Goal: Task Accomplishment & Management: Use online tool/utility

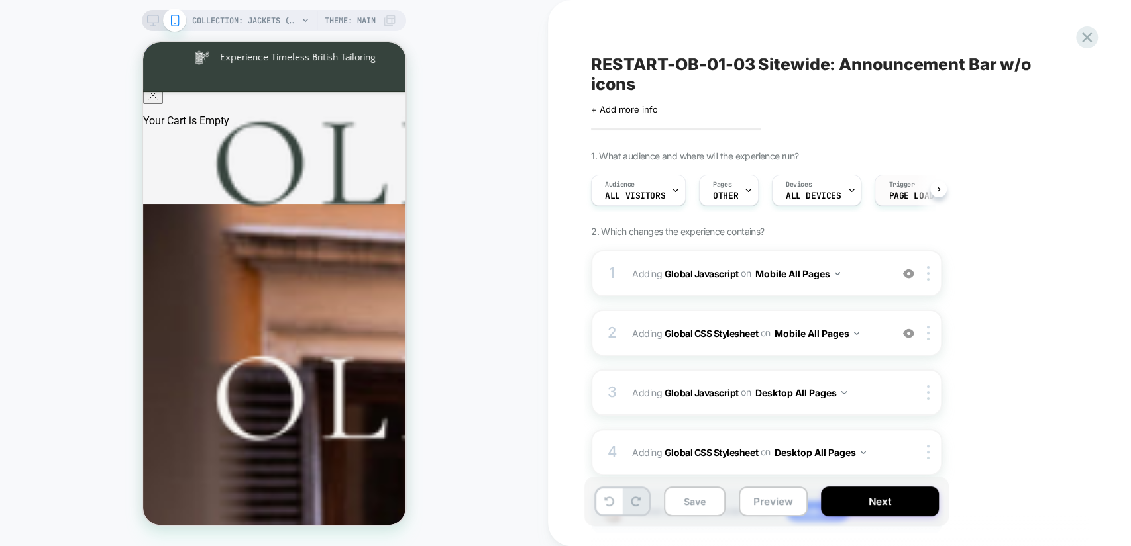
scroll to position [0, 1]
click at [877, 273] on span "Adding Global Javascript on Mobile All Pages" at bounding box center [758, 273] width 252 height 19
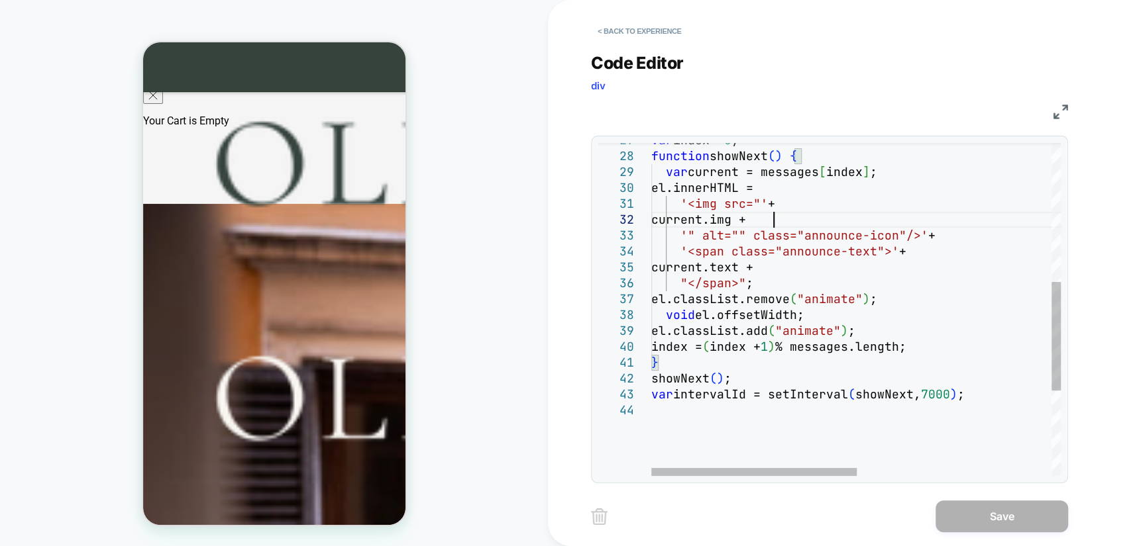
scroll to position [0, 0]
drag, startPoint x: 781, startPoint y: 220, endPoint x: 686, endPoint y: 204, distance: 96.0
click at [686, 204] on div "} showNext ( ) ; var intervalId = setInterval ( showNext, 7000 ) ; el.classList…" at bounding box center [1049, 227] width 796 height 1017
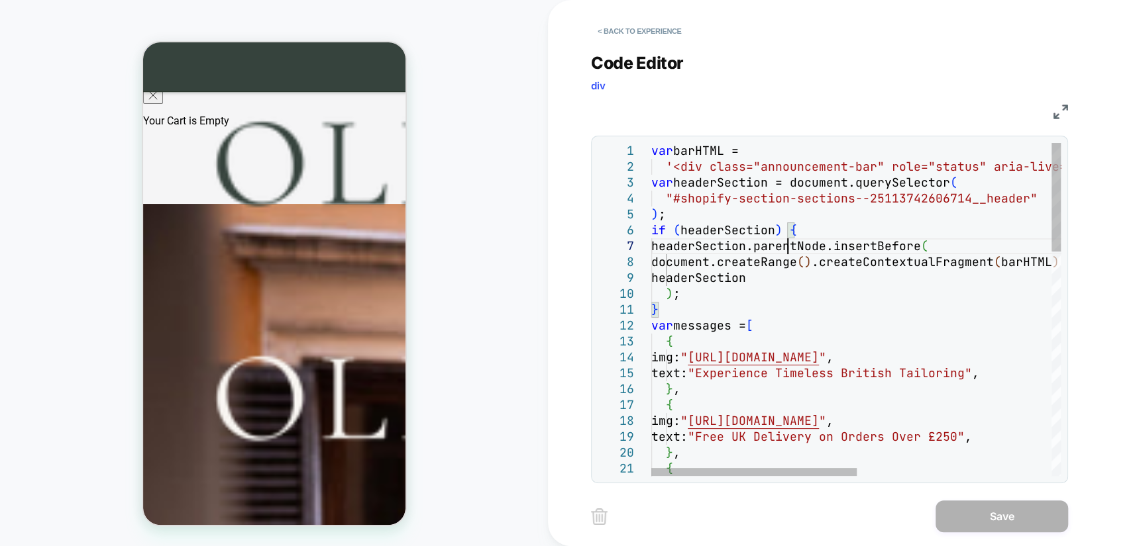
type textarea "**********"
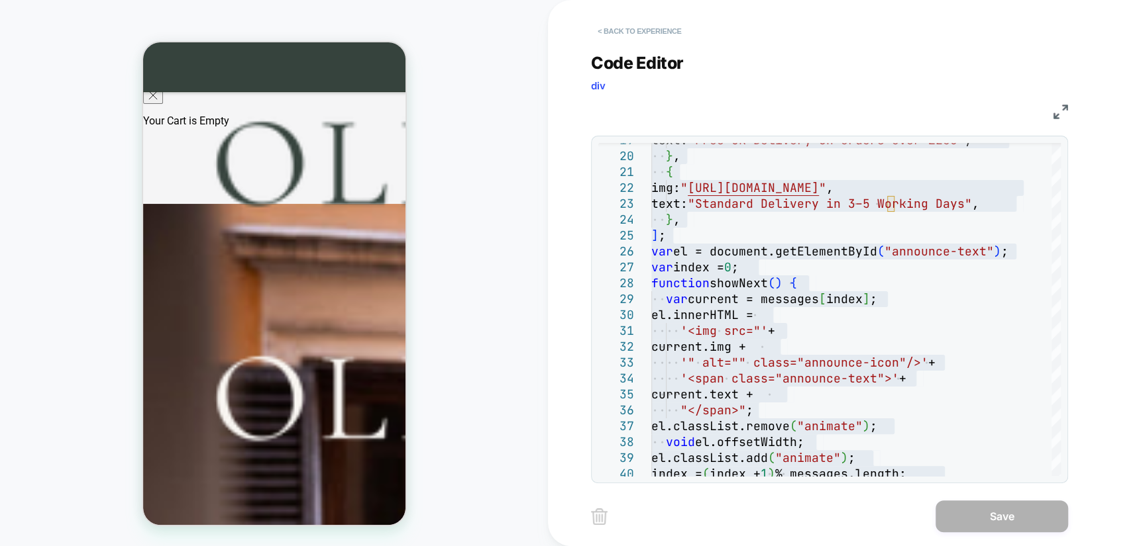
click at [607, 33] on button "< Back to experience" at bounding box center [639, 31] width 97 height 21
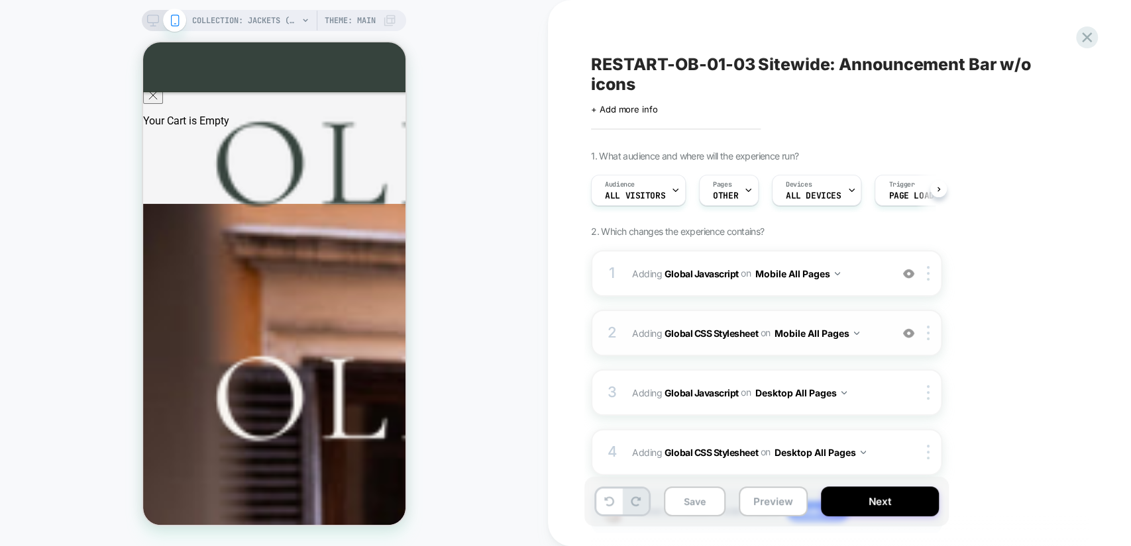
click at [872, 327] on span "Adding Global CSS Stylesheet on Mobile All Pages" at bounding box center [758, 333] width 252 height 19
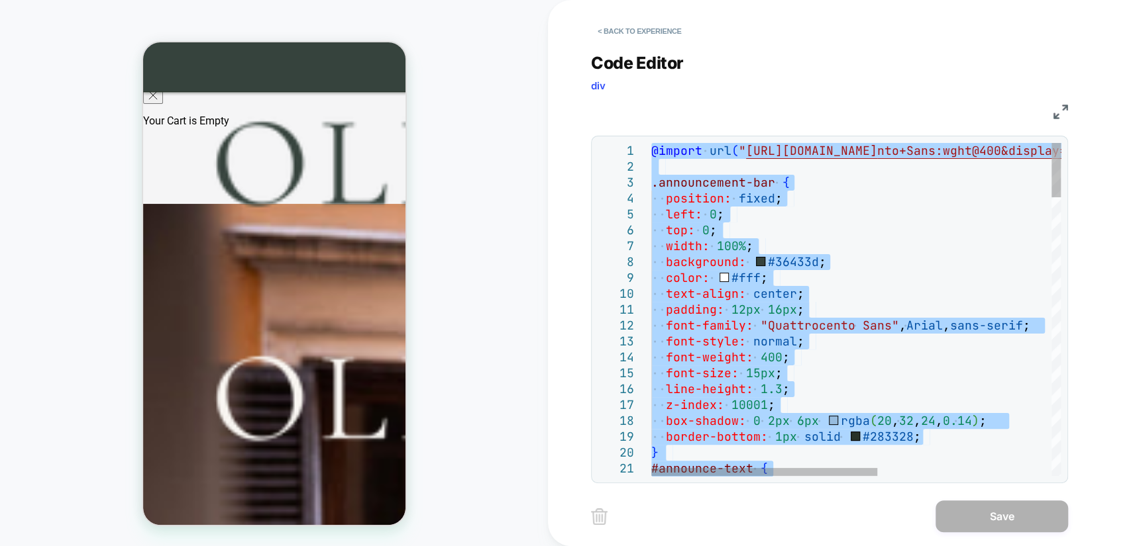
type textarea "**********"
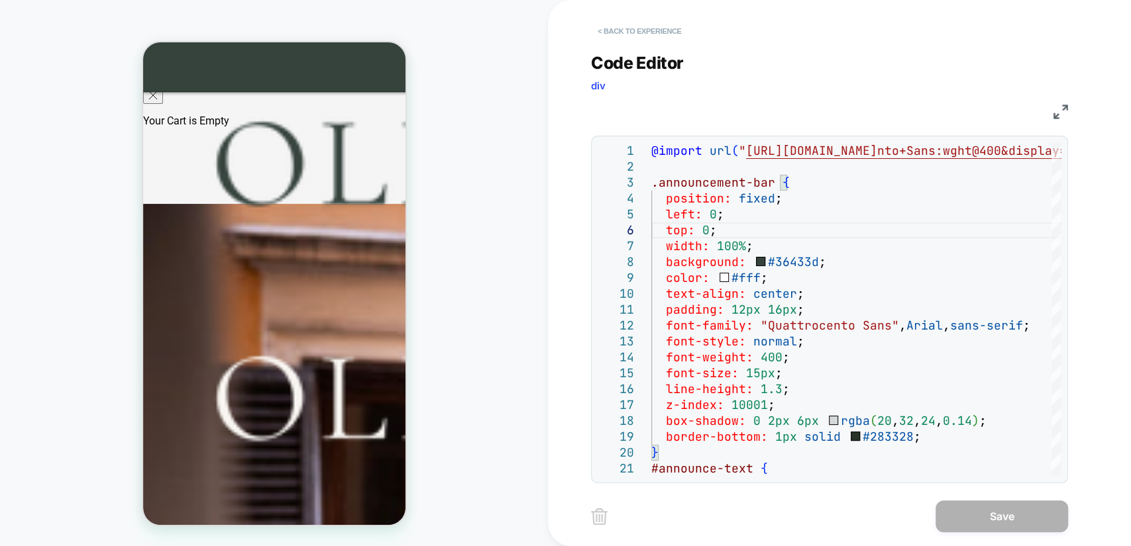
click at [636, 27] on button "< Back to experience" at bounding box center [639, 31] width 97 height 21
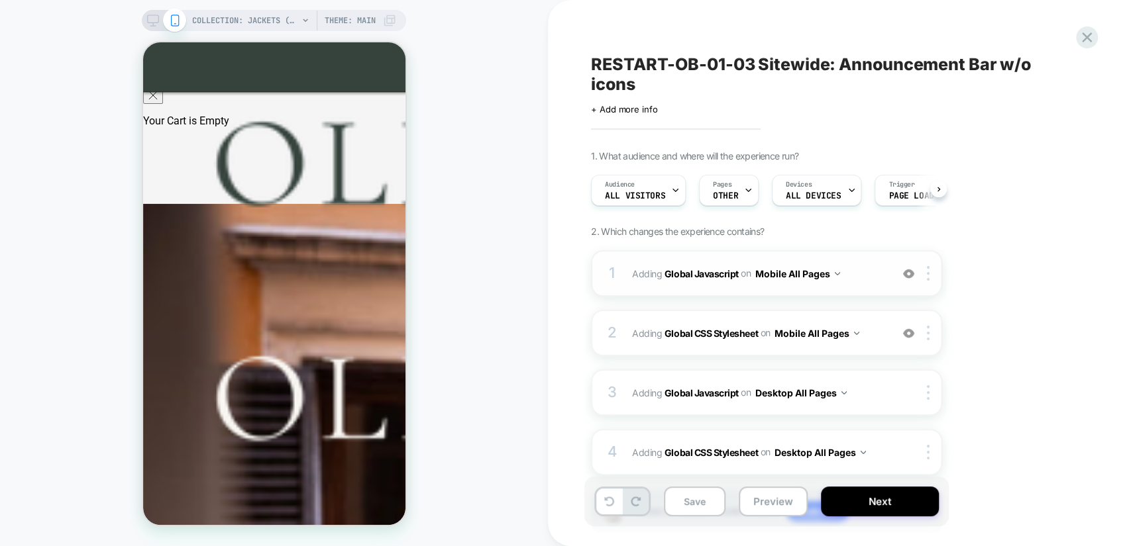
click at [842, 276] on span "Adding Global Javascript on Mobile All Pages" at bounding box center [758, 273] width 252 height 19
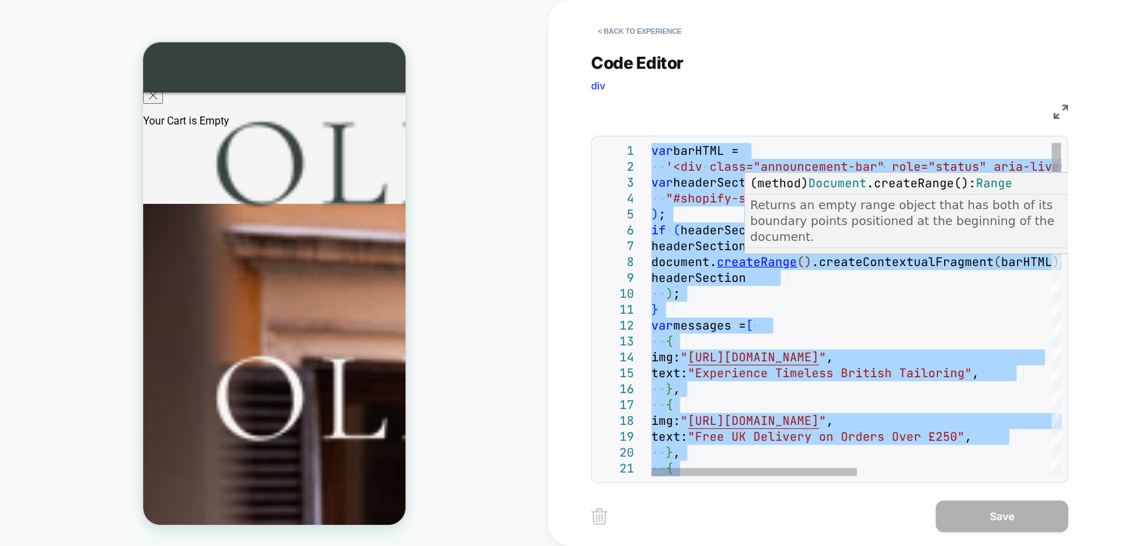
type textarea "**********"
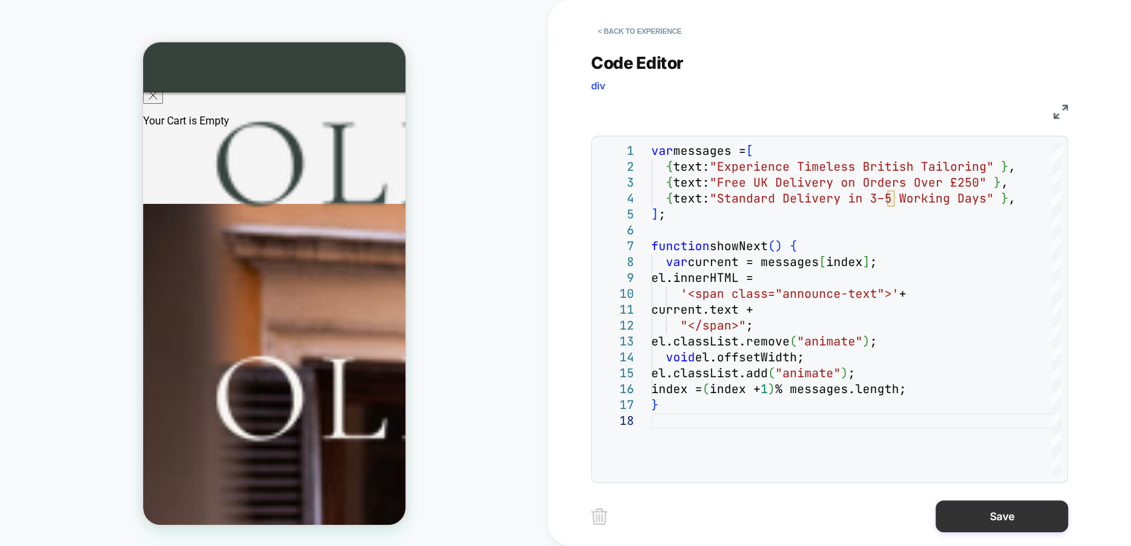
click at [1027, 511] on button "Save" at bounding box center [1001, 517] width 132 height 32
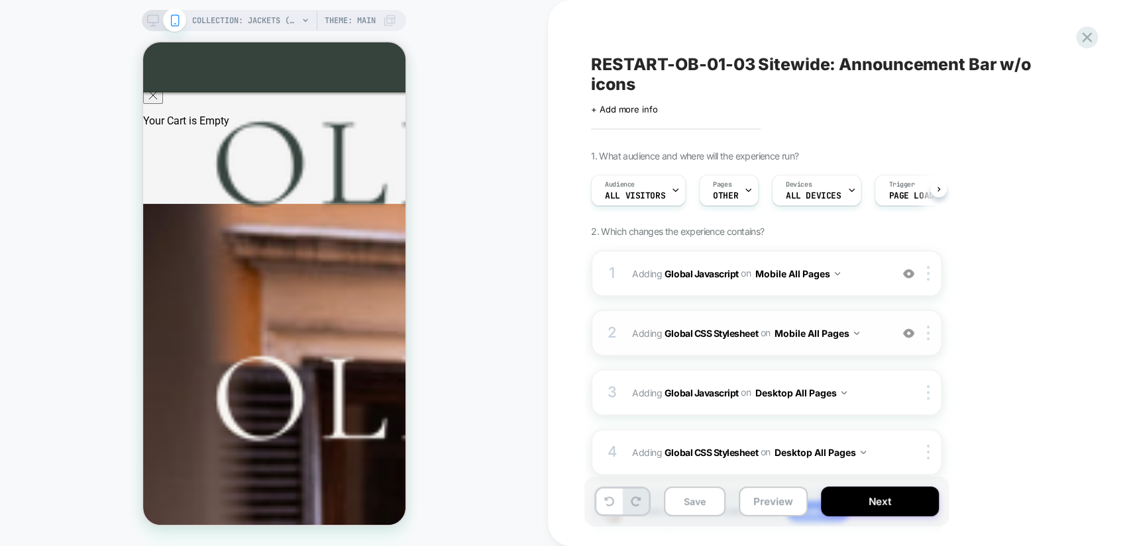
click at [878, 329] on span "Adding Global CSS Stylesheet on Mobile All Pages" at bounding box center [758, 333] width 252 height 19
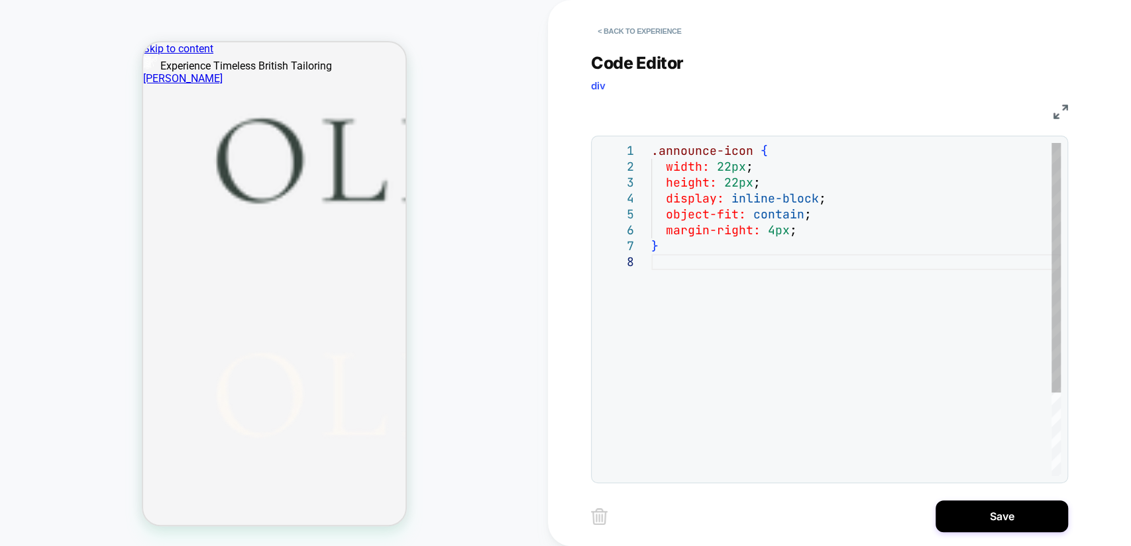
type textarea "**********"
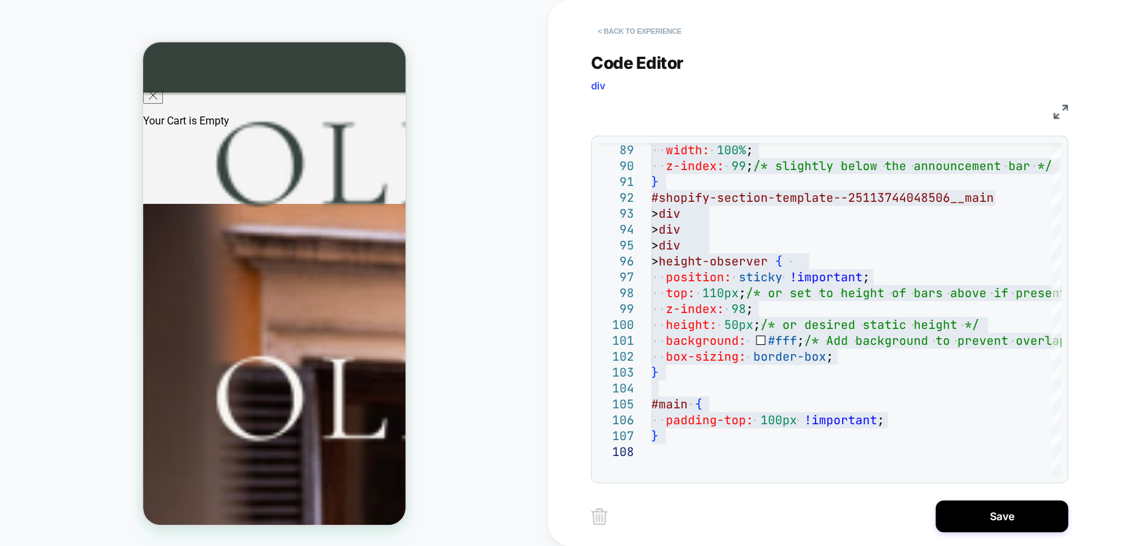
click at [611, 32] on button "< Back to experience" at bounding box center [639, 31] width 97 height 21
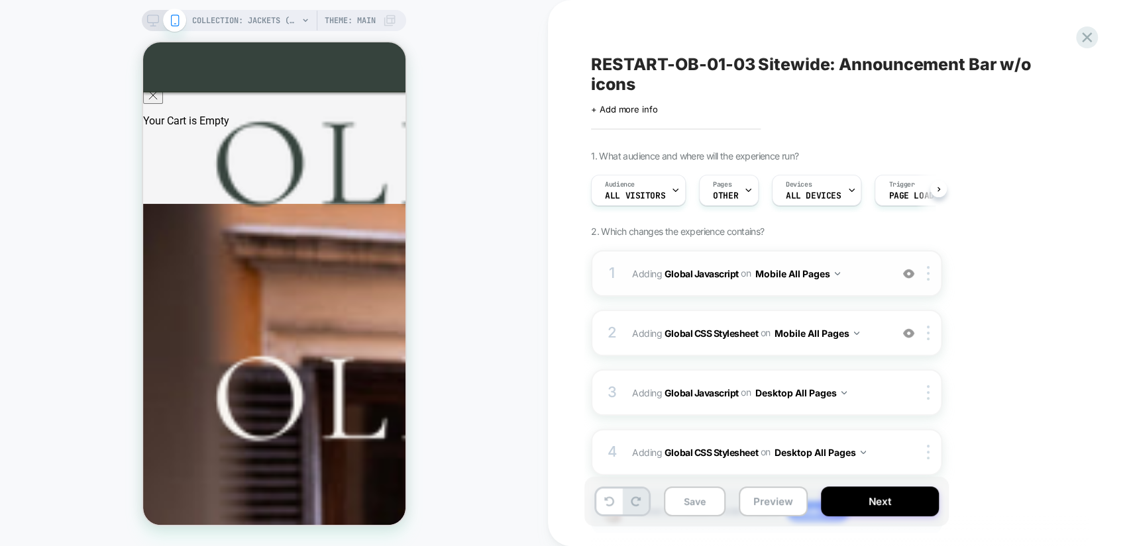
click at [874, 272] on span "Adding Global Javascript on Mobile All Pages" at bounding box center [758, 273] width 252 height 19
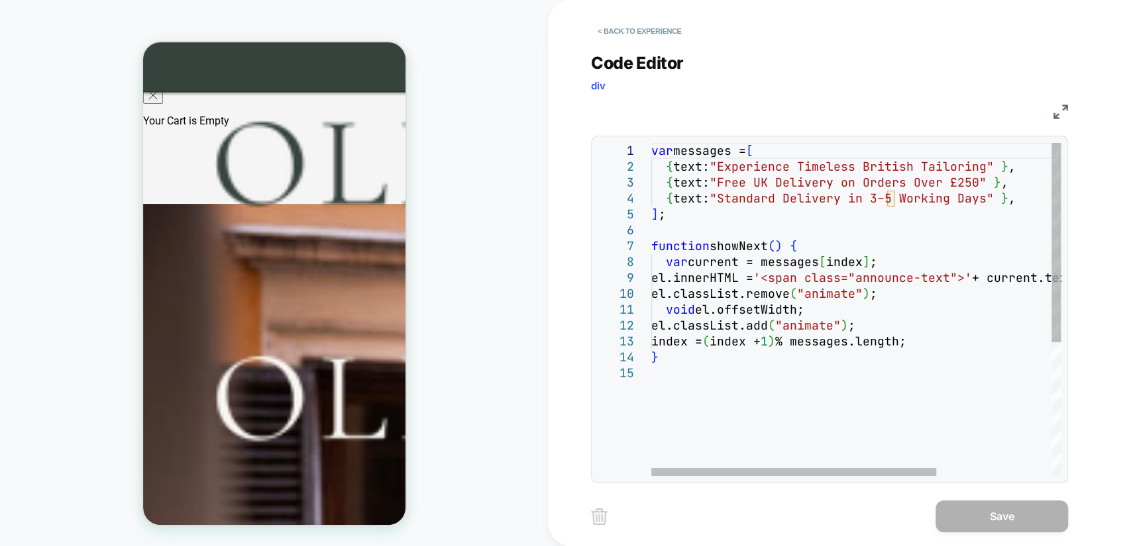
click at [842, 276] on div "var messages = [ { text: "Experience Timeless British Tailoring" } , { text: "F…" at bounding box center [938, 421] width 574 height 556
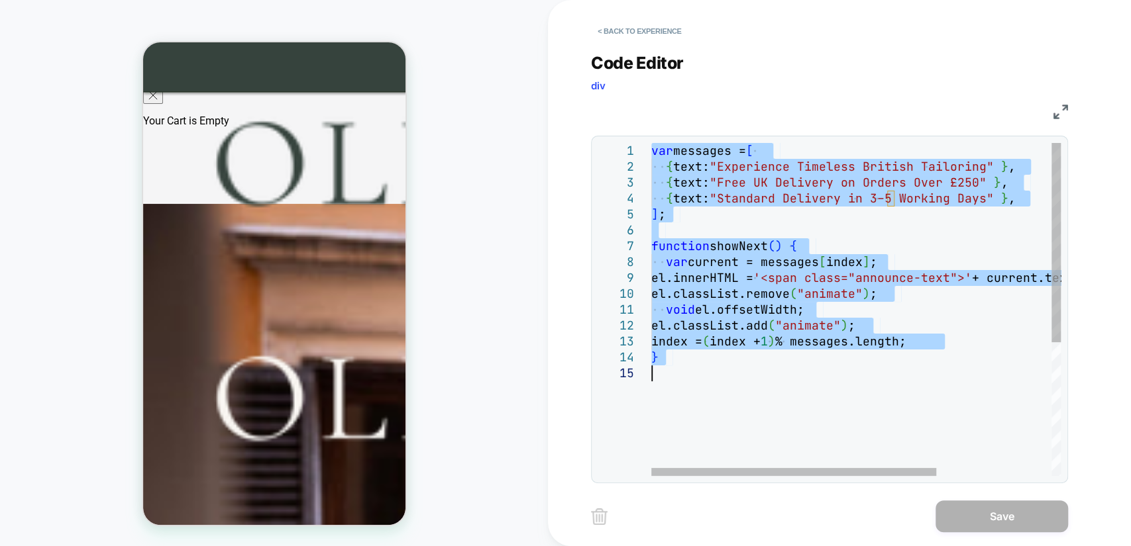
type textarea "**********"
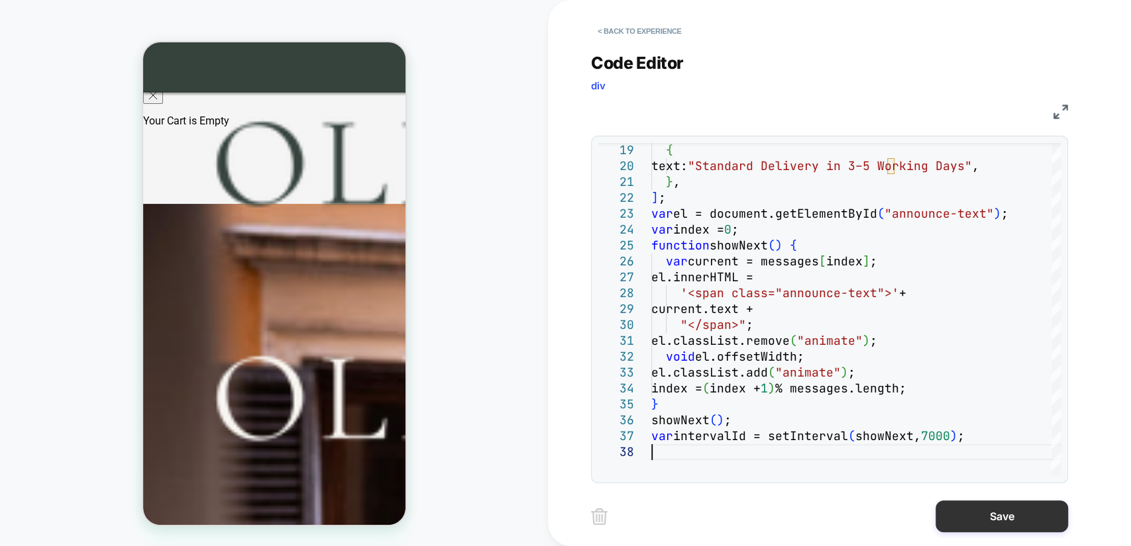
click at [978, 513] on button "Save" at bounding box center [1001, 517] width 132 height 32
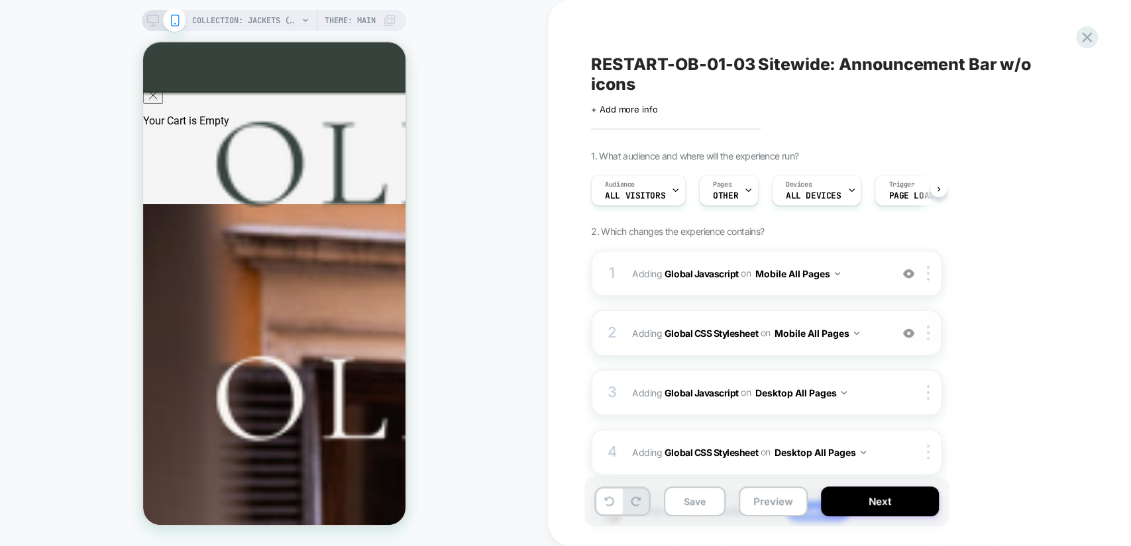
click at [876, 339] on span "Adding Global CSS Stylesheet on Mobile All Pages" at bounding box center [758, 333] width 252 height 19
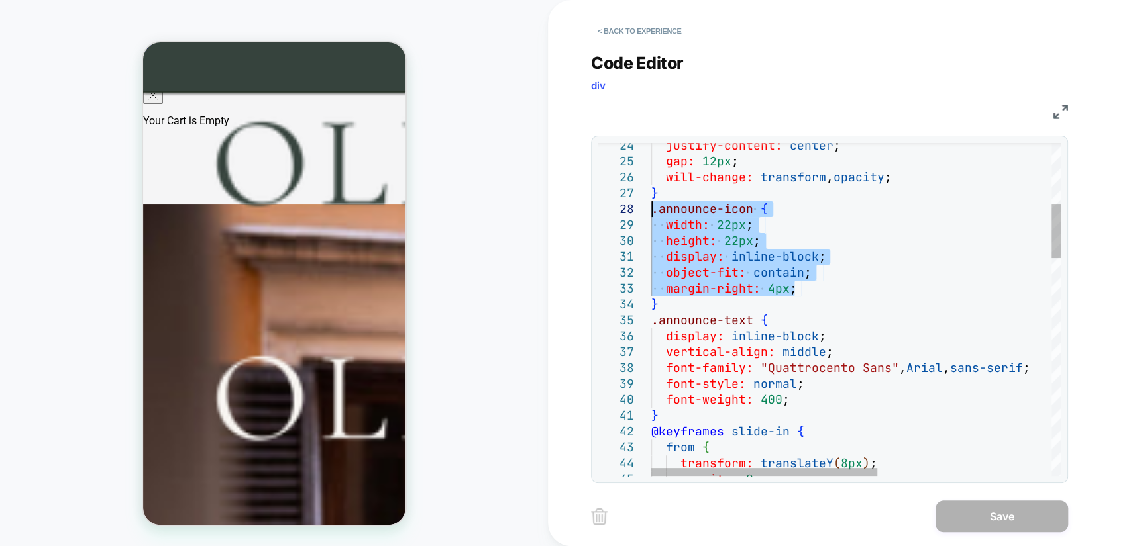
drag, startPoint x: 795, startPoint y: 289, endPoint x: 636, endPoint y: 202, distance: 181.1
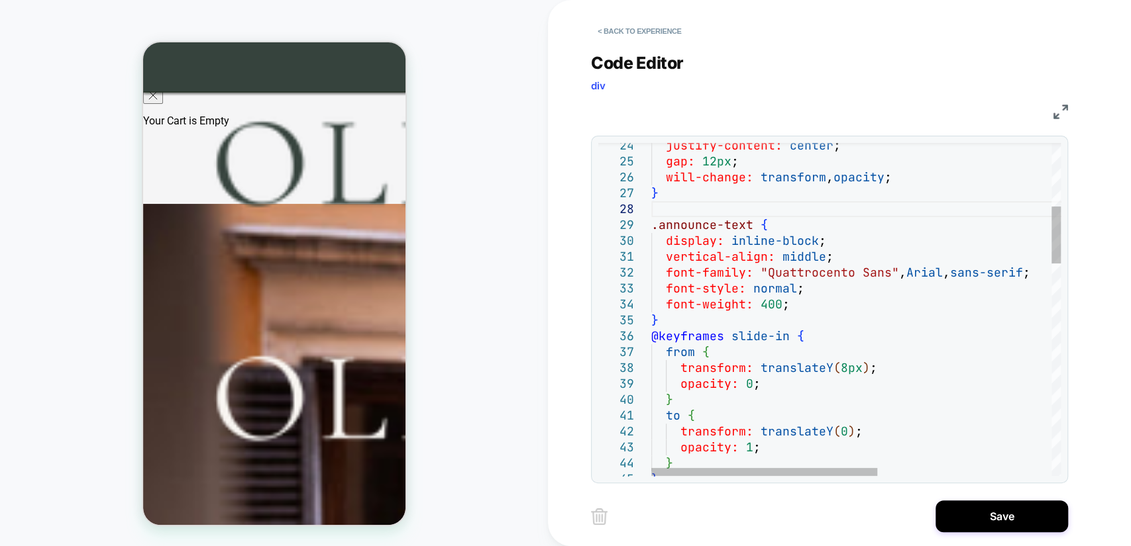
type textarea "**********"
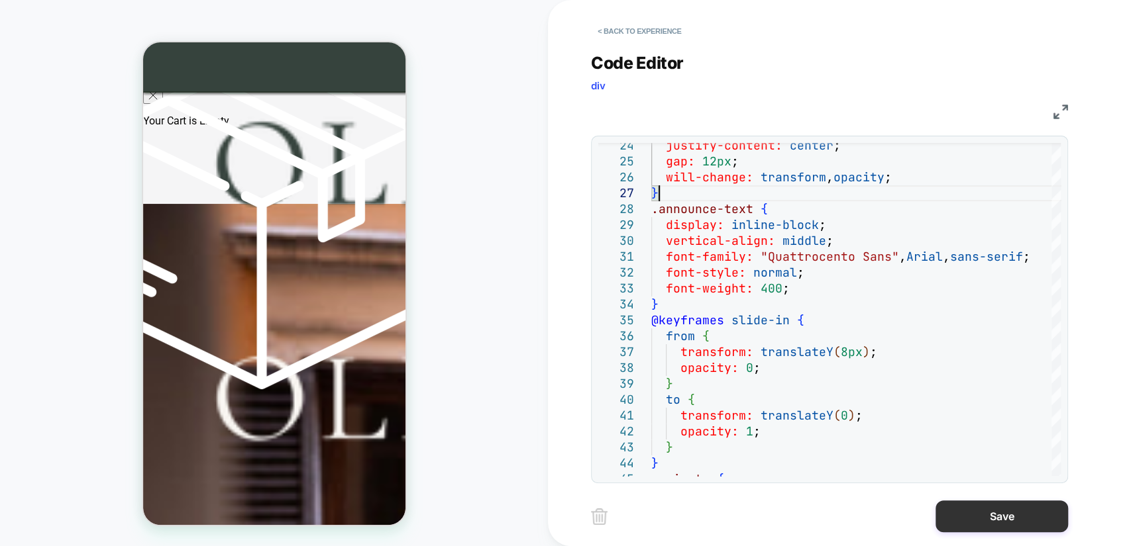
click at [986, 515] on button "Save" at bounding box center [1001, 517] width 132 height 32
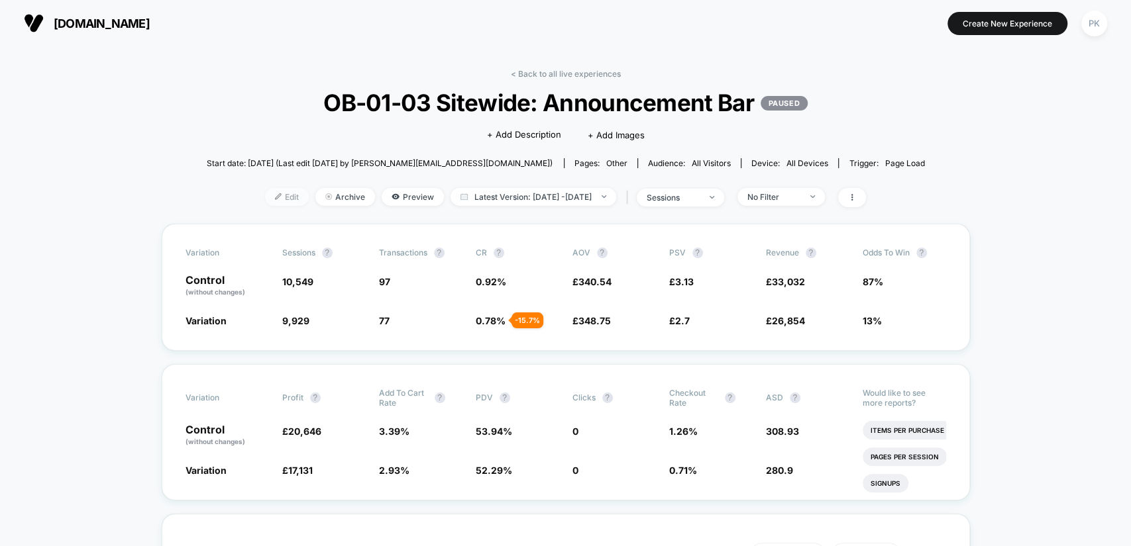
click at [265, 191] on span "Edit" at bounding box center [287, 197] width 44 height 18
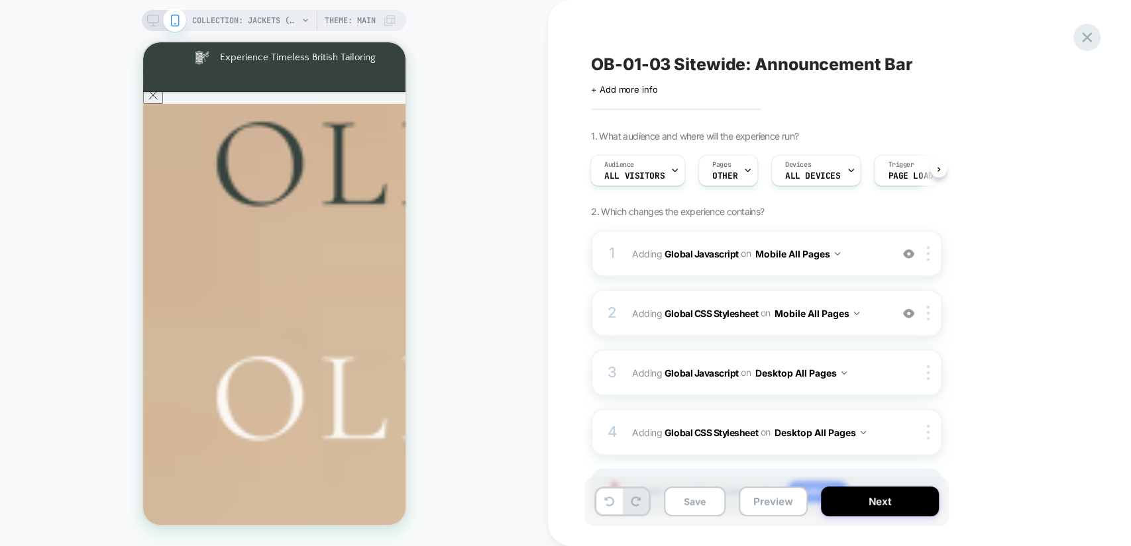
click at [1090, 36] on icon at bounding box center [1087, 37] width 18 height 18
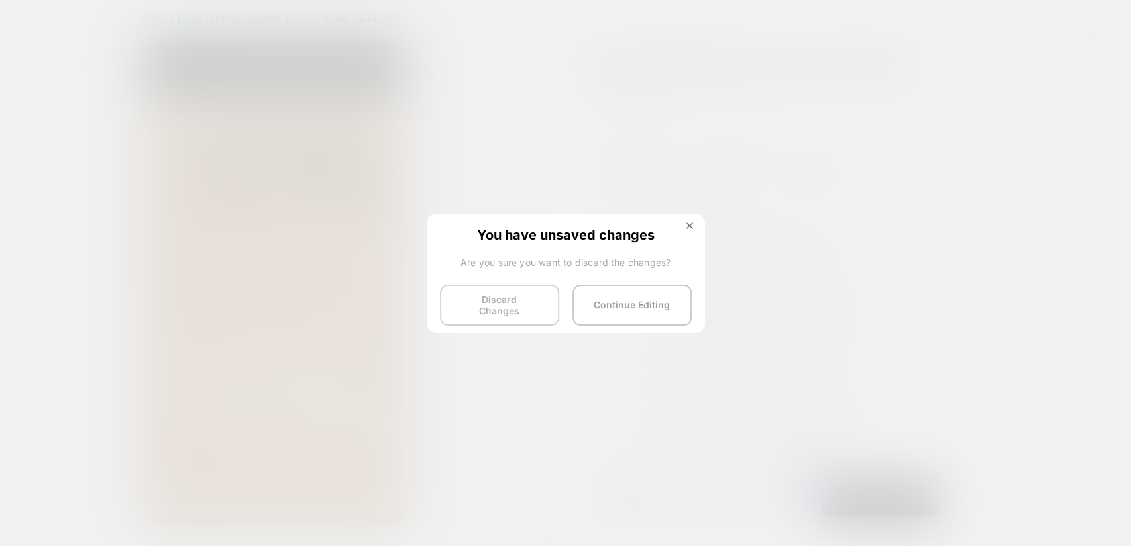
click at [517, 308] on button "Discard Changes" at bounding box center [499, 305] width 119 height 41
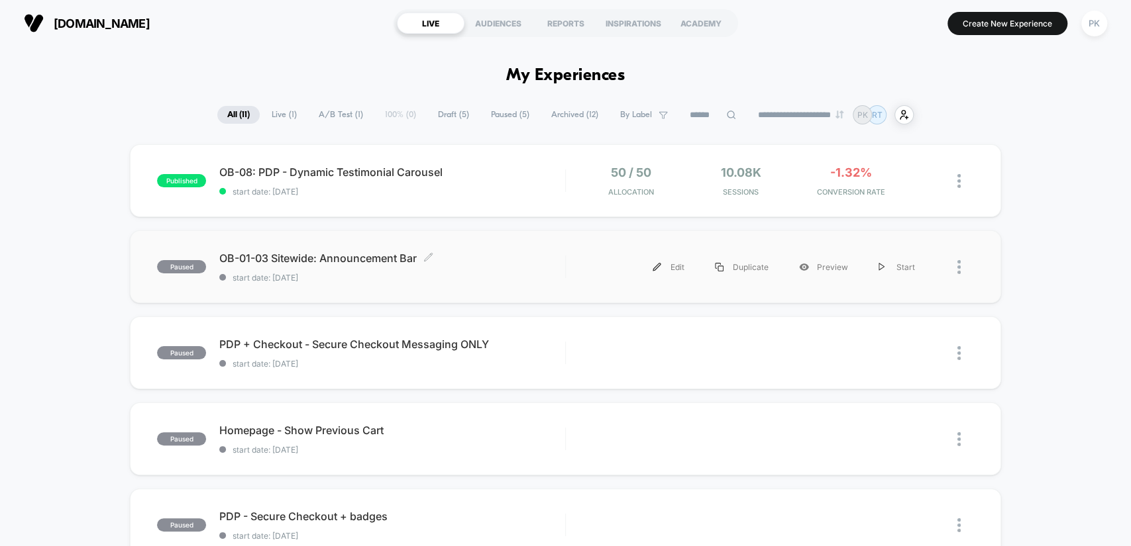
click at [531, 264] on span "OB-01-03 Sitewide: Announcement Bar Click to edit experience details" at bounding box center [391, 258] width 345 height 13
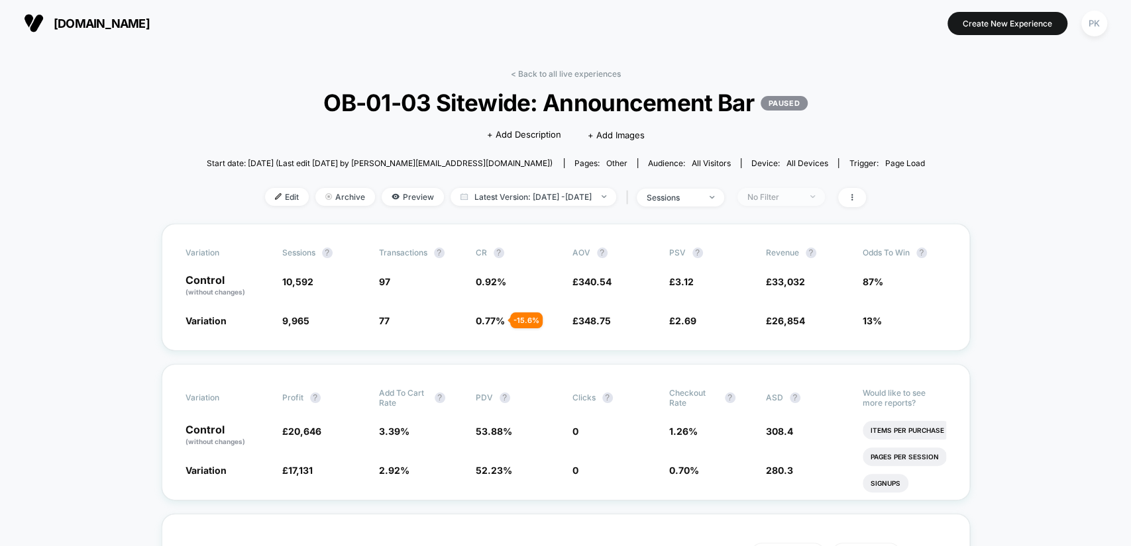
click at [796, 200] on span "No Filter" at bounding box center [780, 197] width 87 height 18
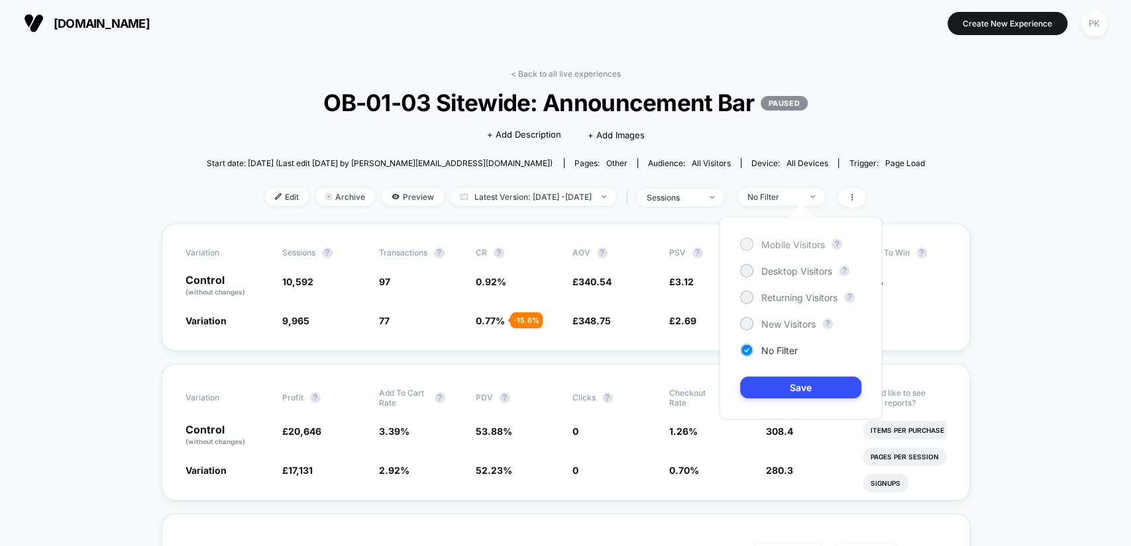
click at [806, 247] on span "Mobile Visitors" at bounding box center [793, 244] width 64 height 11
click at [821, 389] on button "Save" at bounding box center [800, 388] width 121 height 22
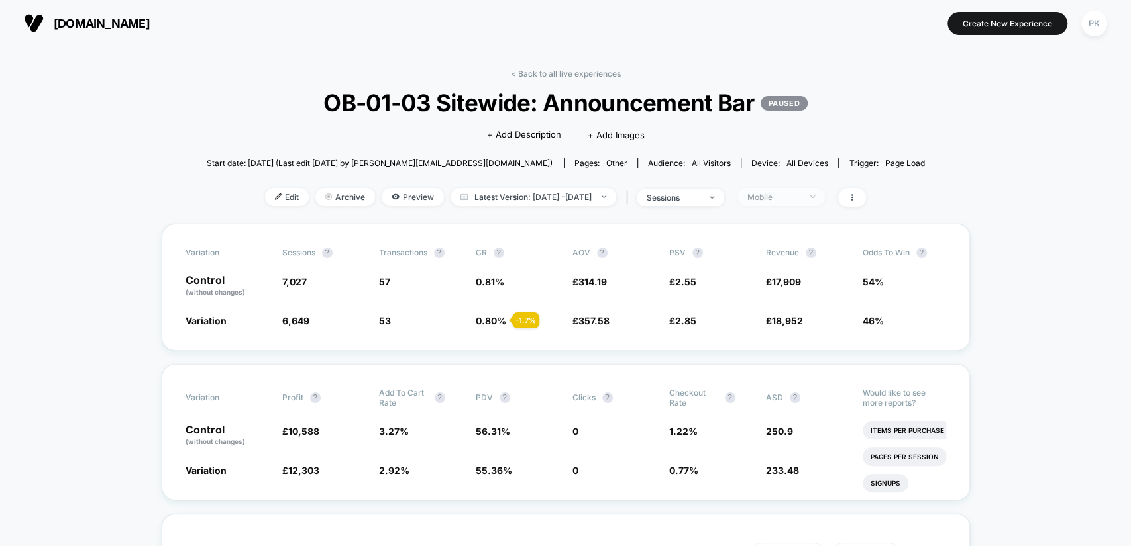
click at [800, 199] on div "Mobile" at bounding box center [773, 197] width 53 height 10
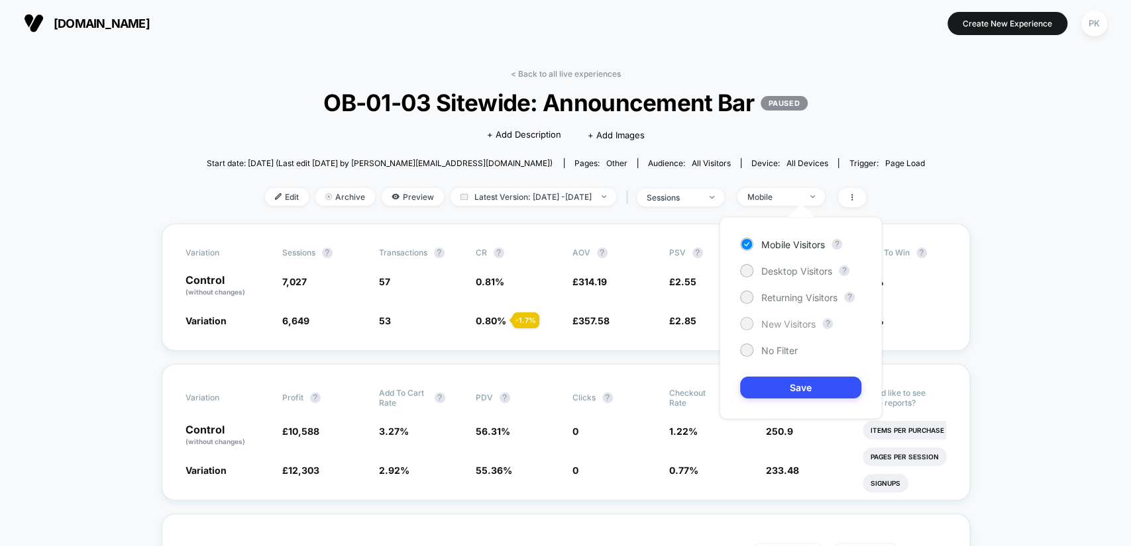
click at [789, 321] on span "New Visitors" at bounding box center [788, 324] width 54 height 11
click at [811, 383] on button "Save" at bounding box center [800, 388] width 121 height 22
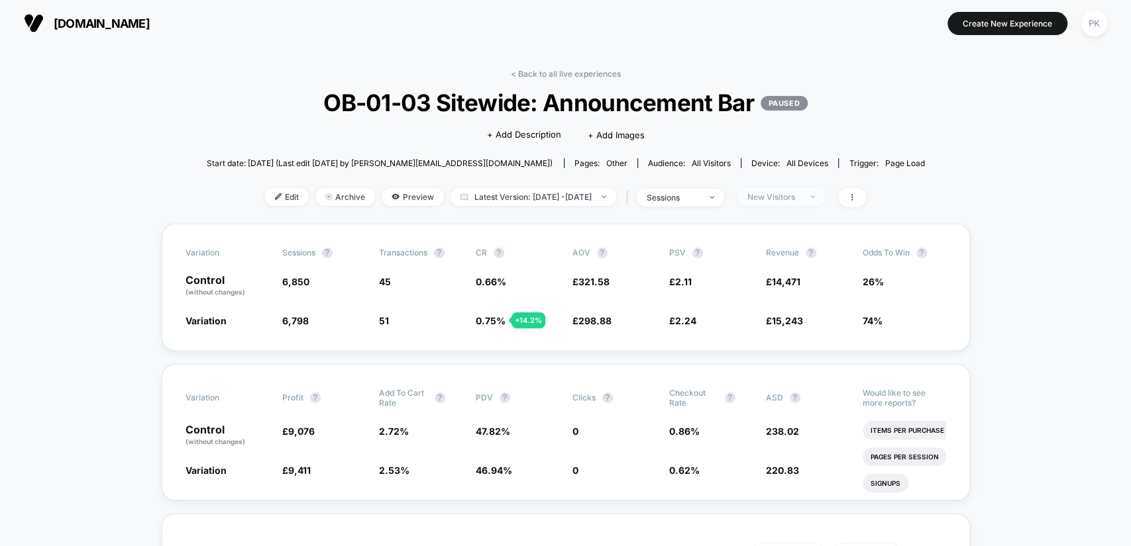
click at [825, 194] on span "New Visitors" at bounding box center [780, 197] width 87 height 18
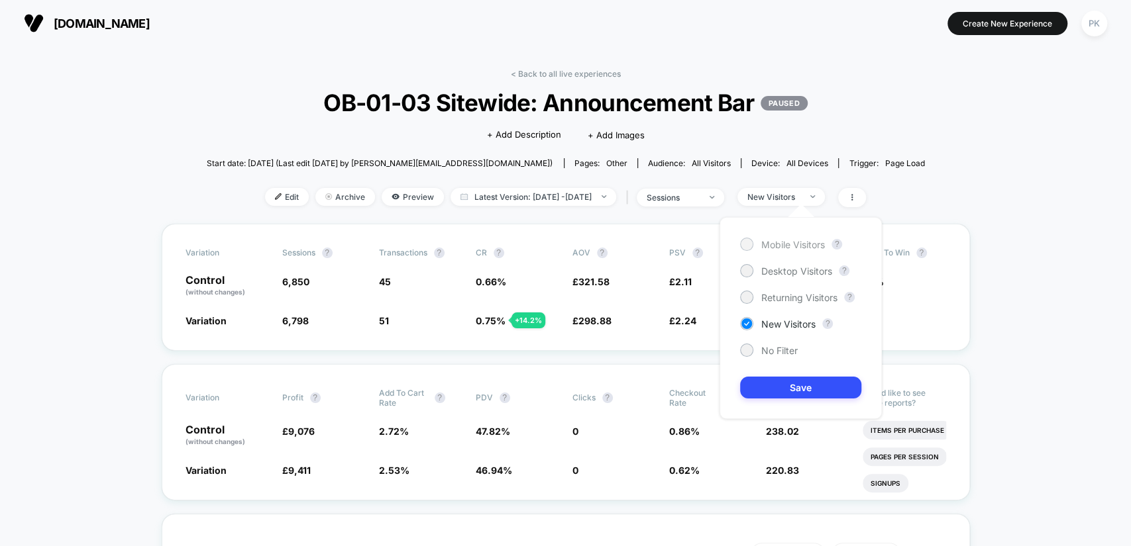
click at [790, 242] on span "Mobile Visitors" at bounding box center [793, 244] width 64 height 11
click at [819, 390] on button "Save" at bounding box center [800, 388] width 121 height 22
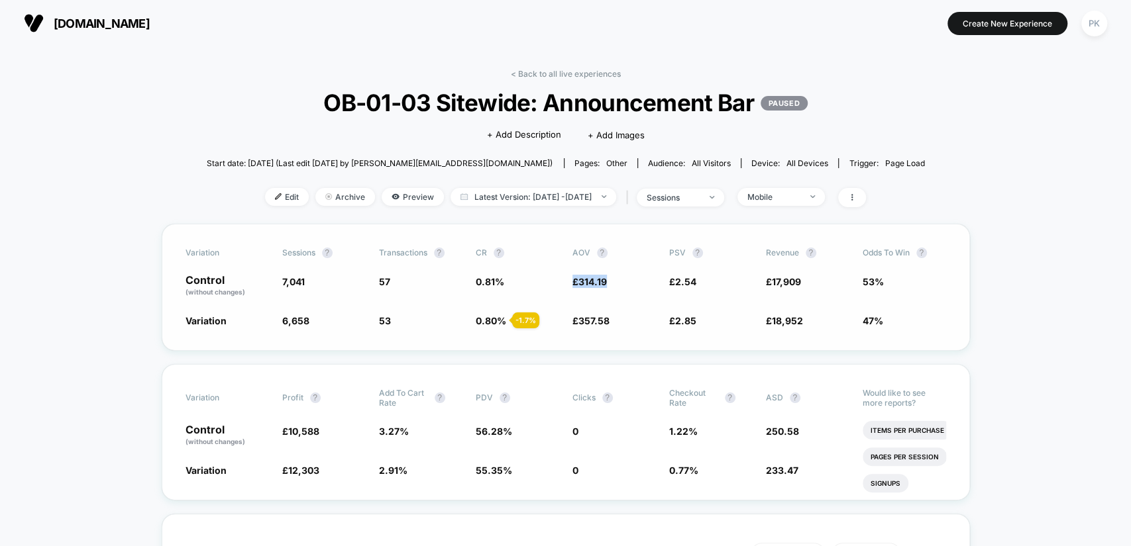
copy span "£ 314.19"
drag, startPoint x: 615, startPoint y: 276, endPoint x: 568, endPoint y: 280, distance: 47.2
click at [568, 280] on div "Control (without changes) 7,041 57 0.81 % £ 314.19 £ 2.54 £ 17,909 53%" at bounding box center [565, 286] width 760 height 23
copy span "£ 357.58"
drag, startPoint x: 618, startPoint y: 321, endPoint x: 571, endPoint y: 323, distance: 47.0
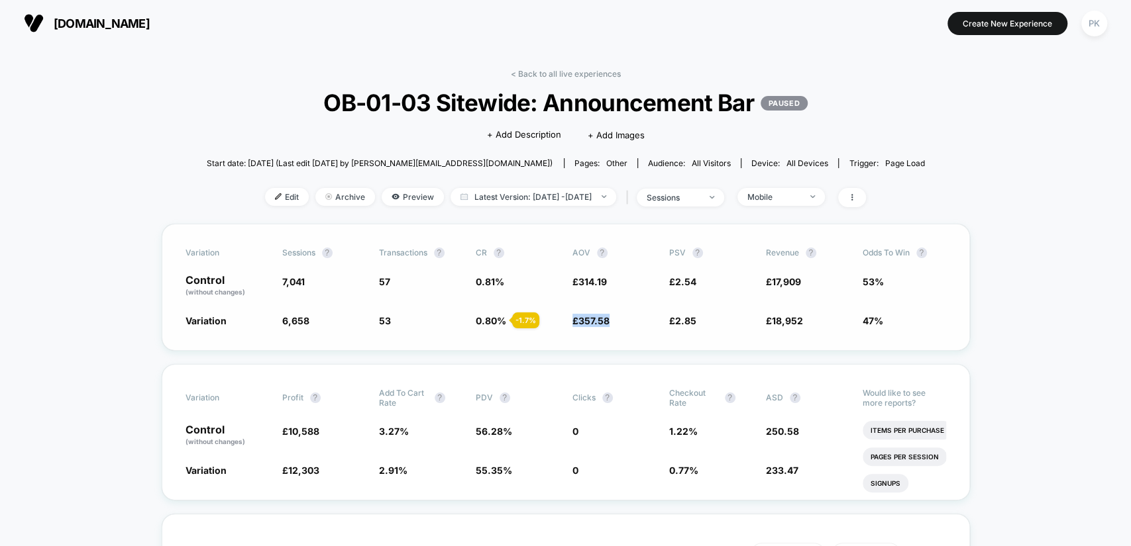
click at [571, 323] on div "Variation 6,658 - 5.4 % 53 - 1.7 % 0.80 % - 1.7 % £ 357.58 + 13.8 % £ 2.85 + 11…" at bounding box center [565, 320] width 760 height 13
click at [665, 332] on div "Variation Sessions ? Transactions ? CR ? AOV ? PSV ? Revenue ? Odds to Win ? Co…" at bounding box center [566, 287] width 808 height 127
copy span "£ 17,909"
drag, startPoint x: 805, startPoint y: 282, endPoint x: 766, endPoint y: 283, distance: 39.1
click at [766, 283] on span "£ 17,909" at bounding box center [807, 286] width 83 height 23
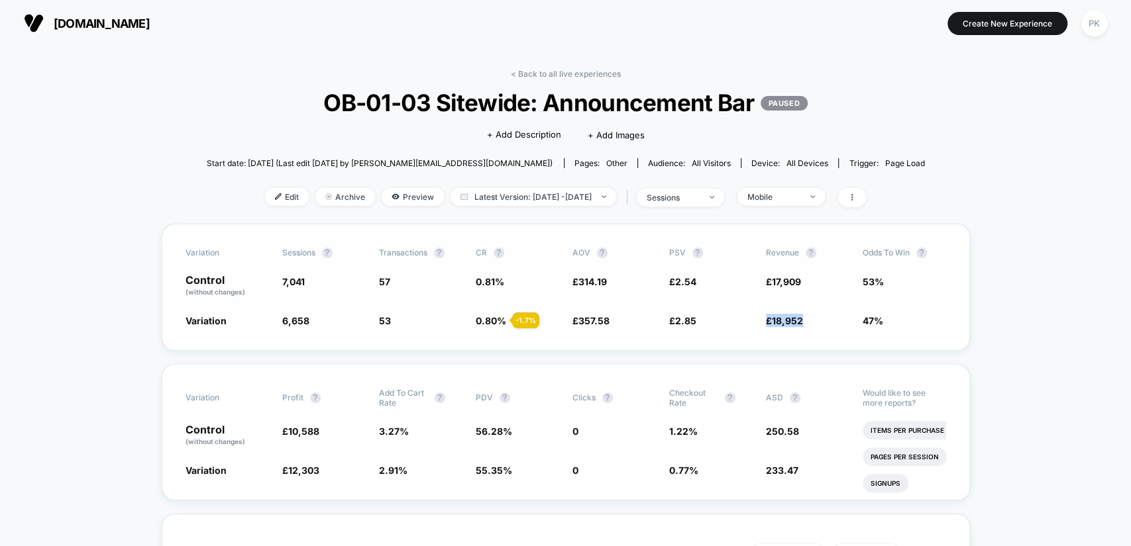
copy span "£ 18,952"
drag, startPoint x: 801, startPoint y: 317, endPoint x: 766, endPoint y: 321, distance: 35.3
click at [766, 321] on span "£ 18,952 + 11.9 %" at bounding box center [807, 320] width 83 height 13
click at [800, 192] on div "Mobile" at bounding box center [773, 197] width 53 height 10
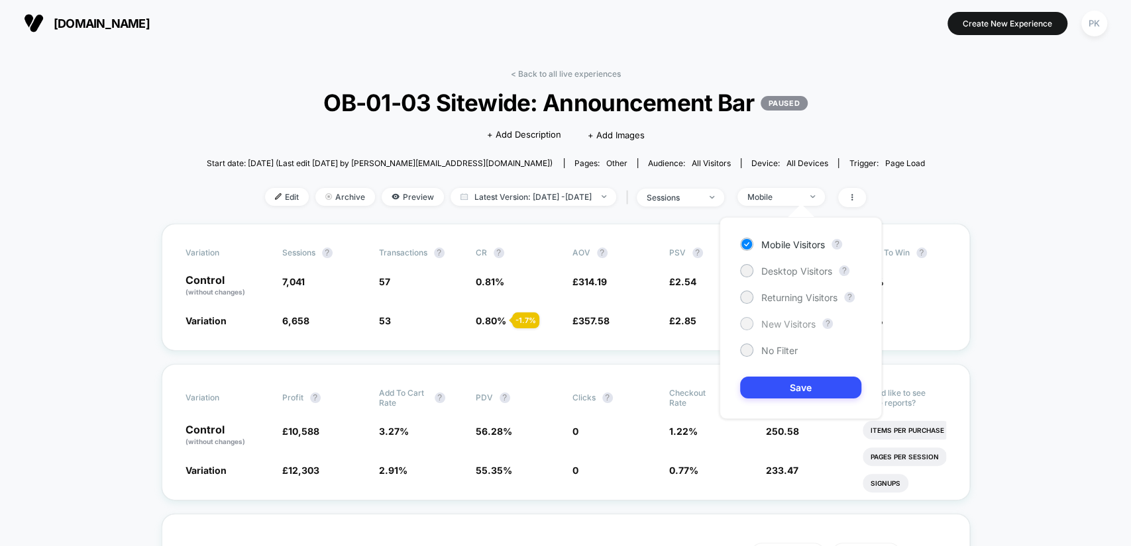
click at [793, 321] on span "New Visitors" at bounding box center [788, 324] width 54 height 11
click at [827, 389] on button "Save" at bounding box center [800, 388] width 121 height 22
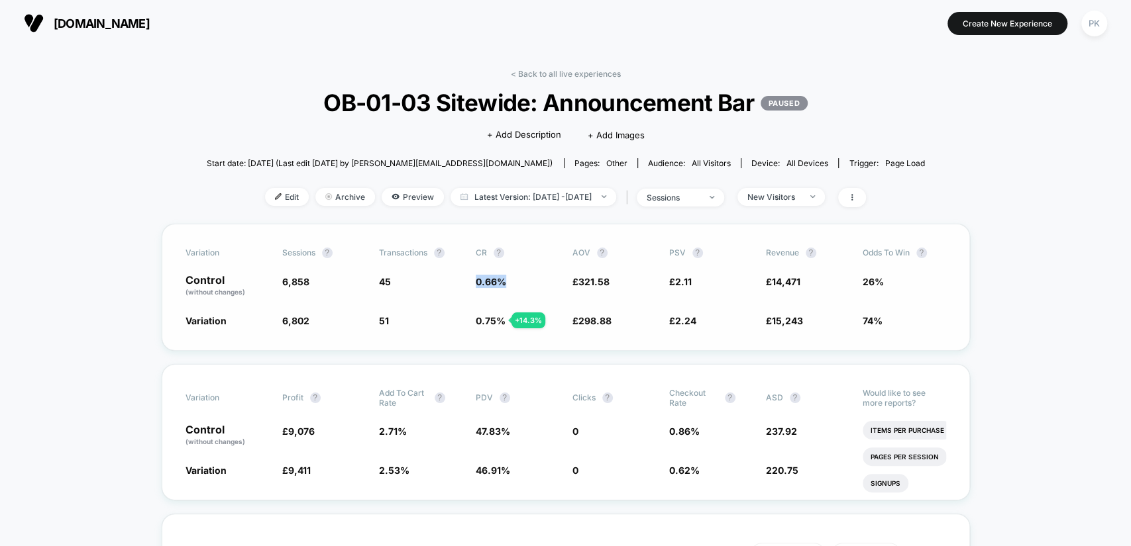
copy span "0.66 %"
drag, startPoint x: 519, startPoint y: 281, endPoint x: 474, endPoint y: 283, distance: 45.1
click at [474, 283] on div "Control (without changes) 6,858 45 0.66 % £ 321.58 £ 2.11 £ 14,471 26%" at bounding box center [565, 286] width 760 height 23
copy span "0.75 %"
drag, startPoint x: 468, startPoint y: 319, endPoint x: 502, endPoint y: 321, distance: 33.8
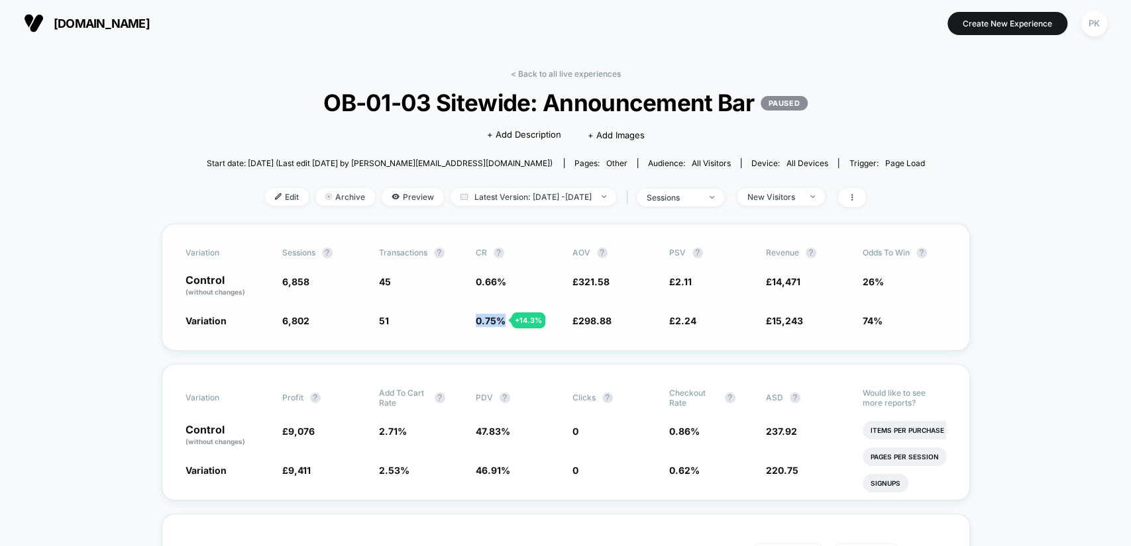
click at [502, 321] on div "Variation 6,802 - 0.82 % 51 + 14.3 % 0.75 % + 14.3 % £ 298.88 - 7.1 % £ 2.24 + …" at bounding box center [565, 320] width 760 height 13
copy span "£ 14,471"
drag, startPoint x: 803, startPoint y: 280, endPoint x: 765, endPoint y: 281, distance: 38.4
click at [766, 281] on span "£ 14,471" at bounding box center [807, 286] width 83 height 23
copy span "£ 15,243"
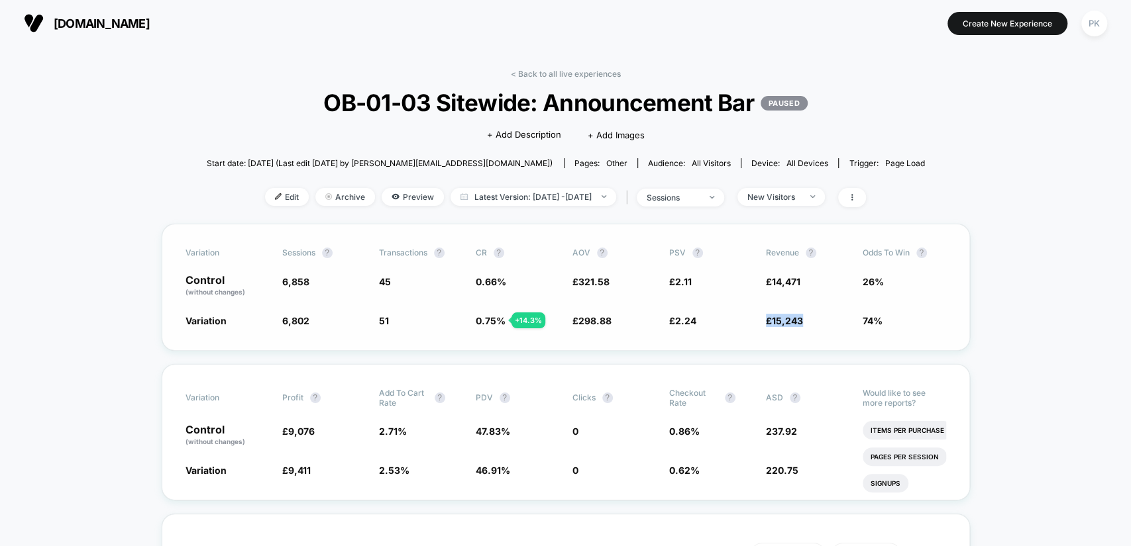
drag, startPoint x: 803, startPoint y: 321, endPoint x: 766, endPoint y: 325, distance: 38.0
click at [766, 325] on div "Variation Sessions ? Transactions ? CR ? AOV ? PSV ? Revenue ? Odds to Win ? Co…" at bounding box center [566, 287] width 808 height 127
drag, startPoint x: 697, startPoint y: 277, endPoint x: 668, endPoint y: 281, distance: 30.2
click at [668, 281] on div "Control (without changes) 6,858 45 0.66 % £ 321.58 £ 2.11 £ 14,471 26%" at bounding box center [565, 286] width 760 height 23
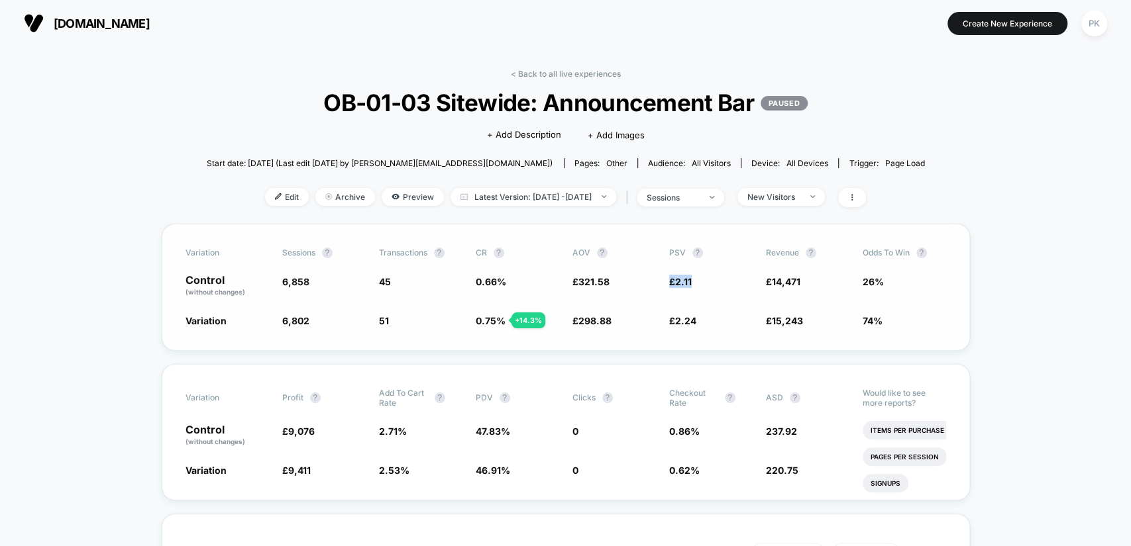
copy span "£ 2.11"
copy span "£ 2.24"
drag, startPoint x: 715, startPoint y: 320, endPoint x: 668, endPoint y: 323, distance: 47.1
click at [669, 323] on span "£ 2.24 + 6.2 %" at bounding box center [710, 320] width 83 height 13
drag, startPoint x: 1030, startPoint y: 307, endPoint x: 875, endPoint y: 326, distance: 156.2
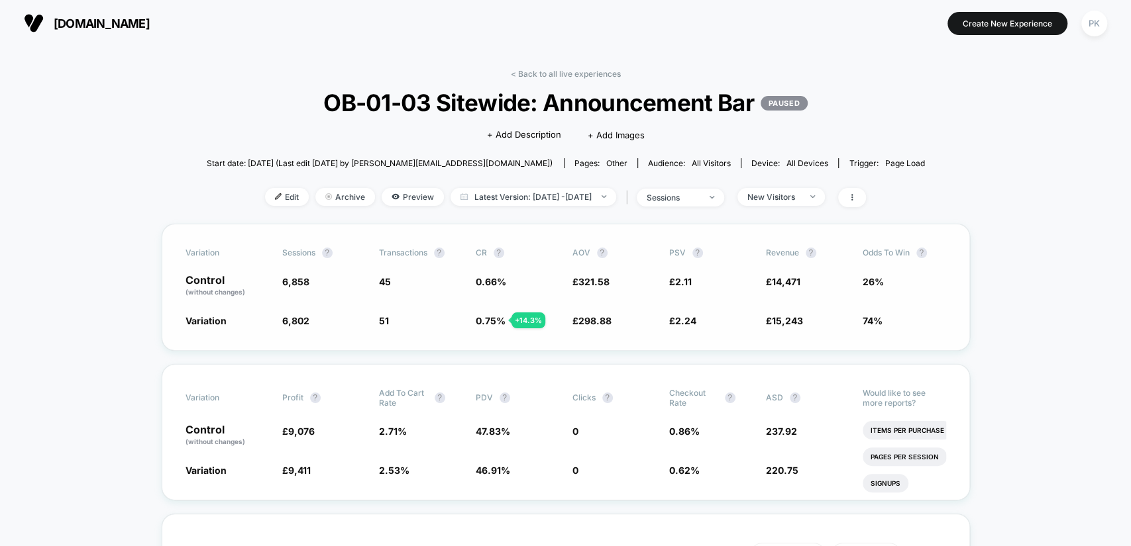
click at [804, 201] on span "New Visitors" at bounding box center [780, 197] width 87 height 18
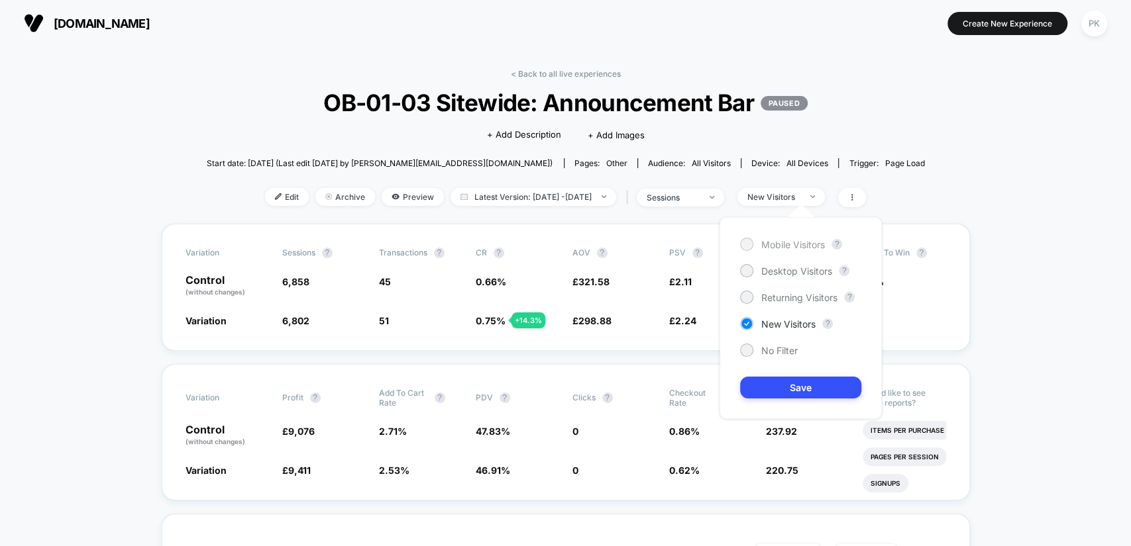
click at [778, 246] on span "Mobile Visitors" at bounding box center [793, 244] width 64 height 11
click at [795, 384] on button "Save" at bounding box center [800, 388] width 121 height 22
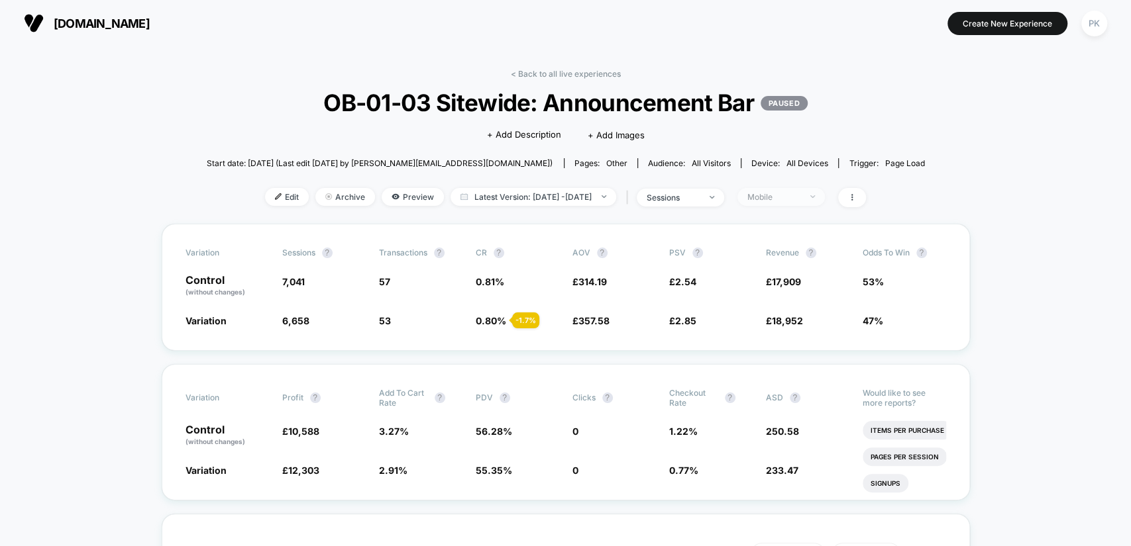
click at [795, 198] on div "Mobile" at bounding box center [773, 197] width 53 height 10
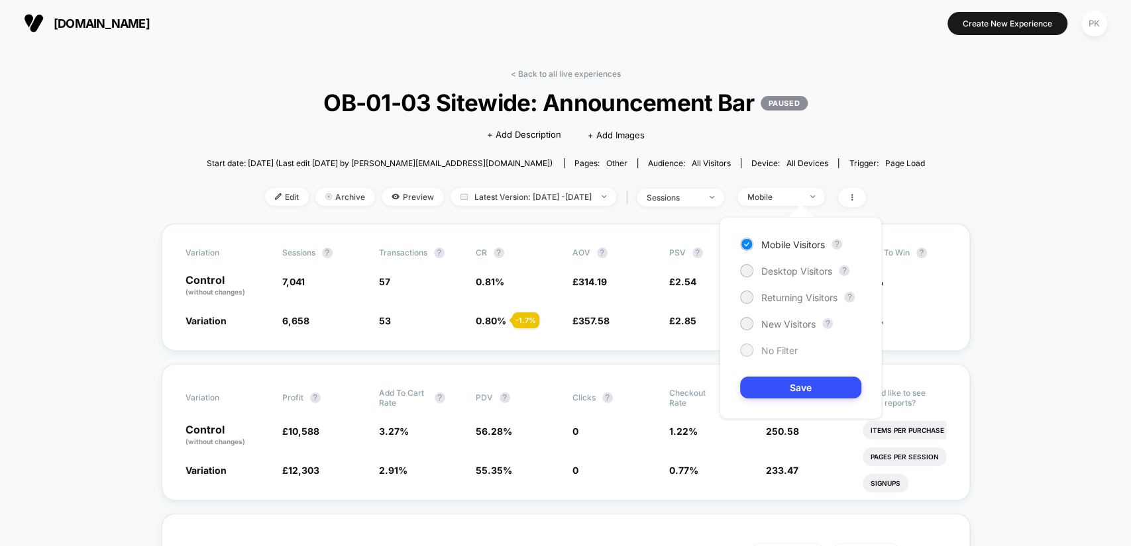
click at [789, 351] on span "No Filter" at bounding box center [779, 350] width 36 height 11
click at [797, 391] on button "Save" at bounding box center [800, 388] width 121 height 22
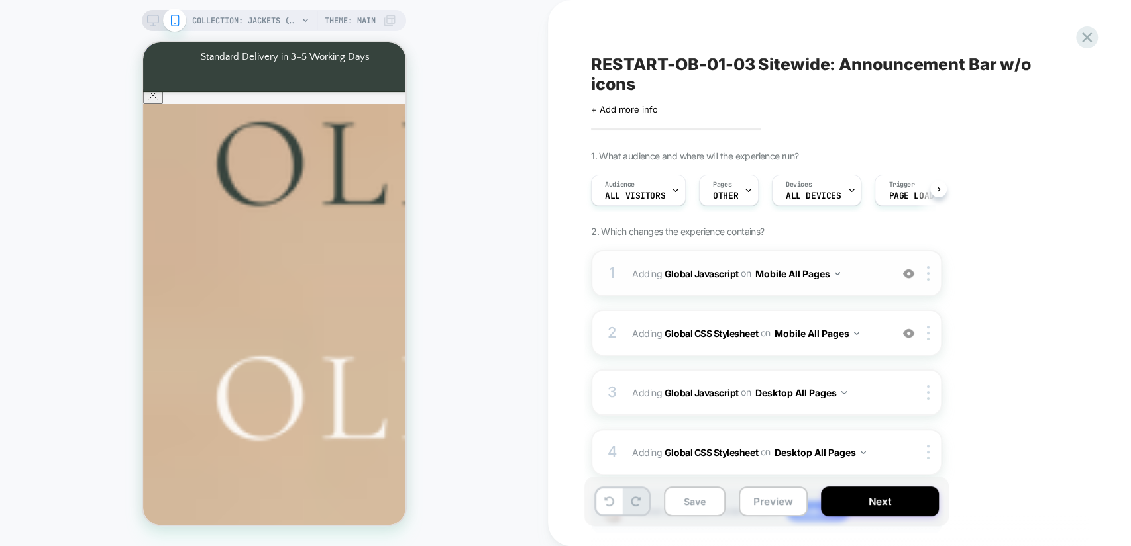
click at [866, 274] on span "Adding Global Javascript on Mobile All Pages" at bounding box center [758, 273] width 252 height 19
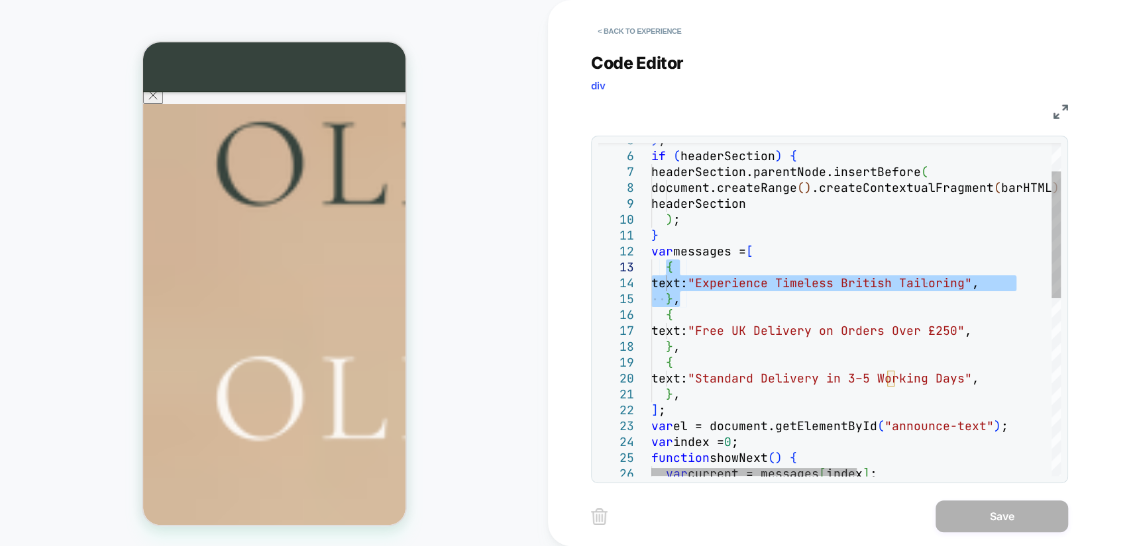
drag, startPoint x: 684, startPoint y: 297, endPoint x: 664, endPoint y: 264, distance: 39.0
click at [664, 264] on div ") ; if ( headerSection ) { headerSection.parentNode.insertBefore ( document.cre…" at bounding box center [1049, 506] width 796 height 874
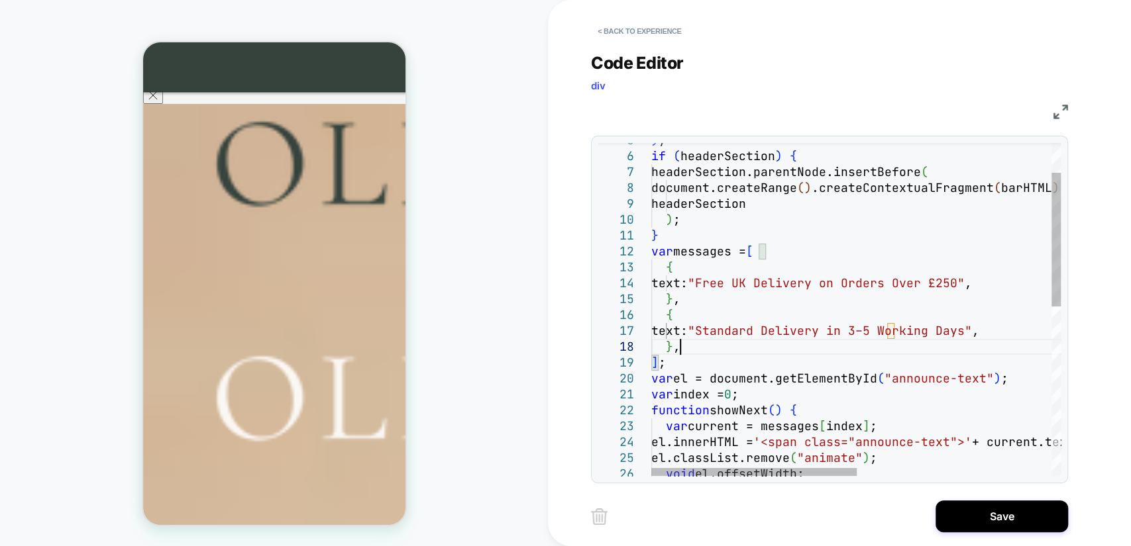
scroll to position [127, 13]
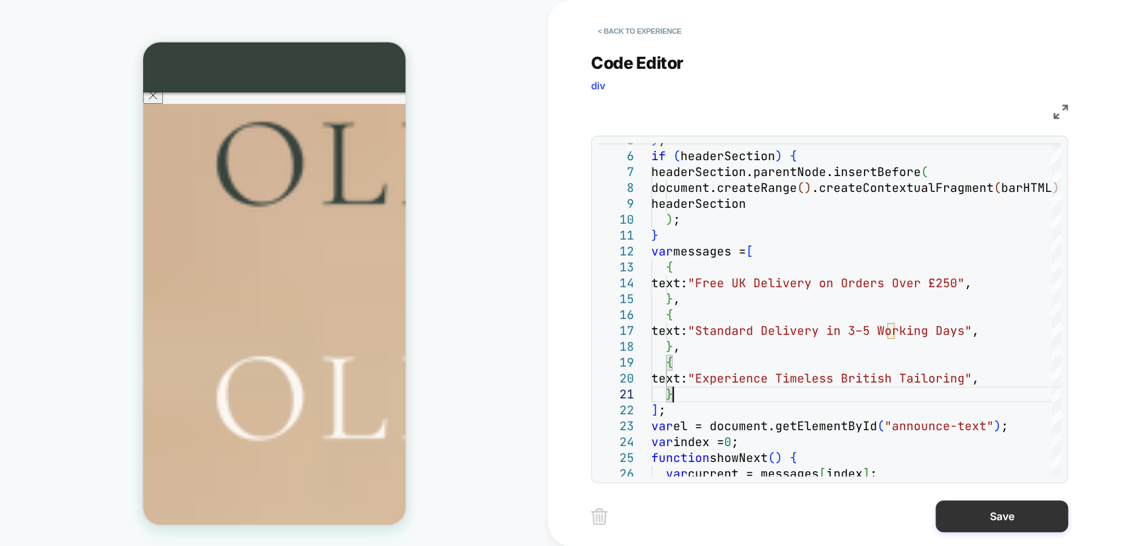
type textarea "**********"
click at [995, 507] on button "Save" at bounding box center [1001, 517] width 132 height 32
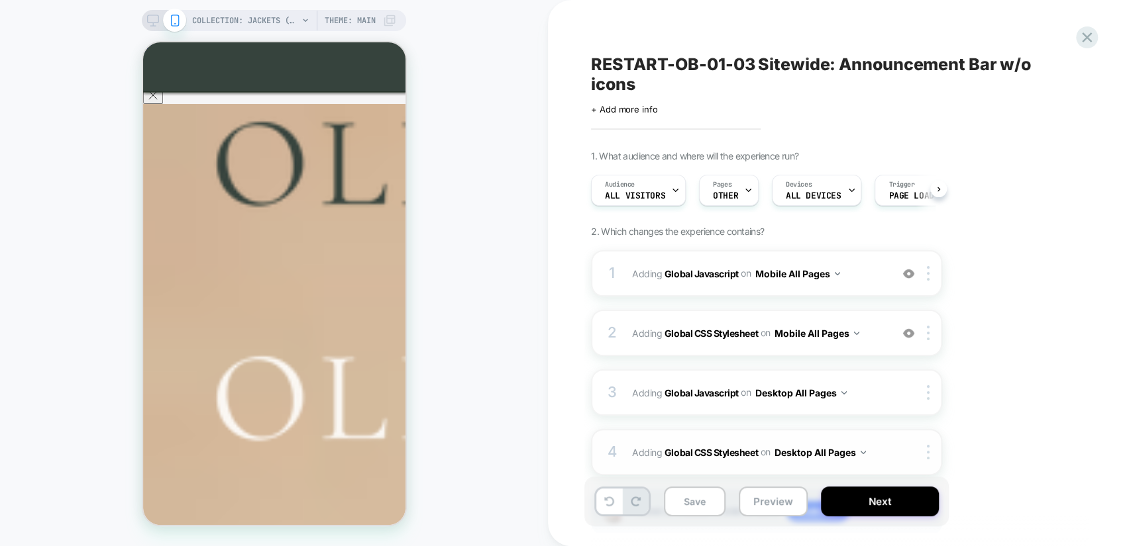
scroll to position [0, 0]
click at [711, 502] on button "Save" at bounding box center [695, 502] width 62 height 30
click at [153, 21] on icon at bounding box center [153, 21] width 12 height 12
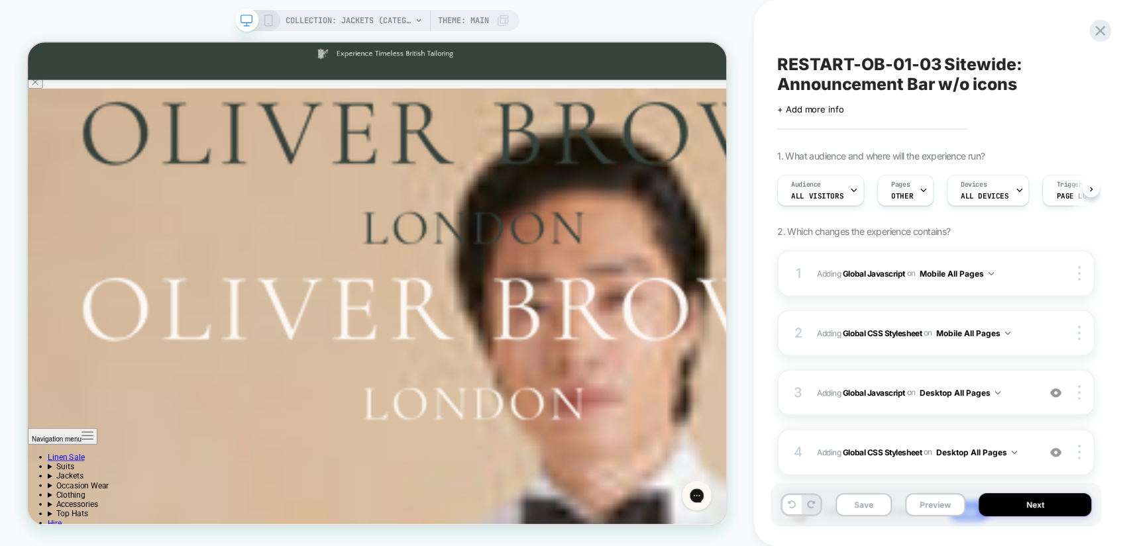
click at [1015, 399] on span "Adding Global Javascript on Desktop All Pages" at bounding box center [924, 393] width 215 height 17
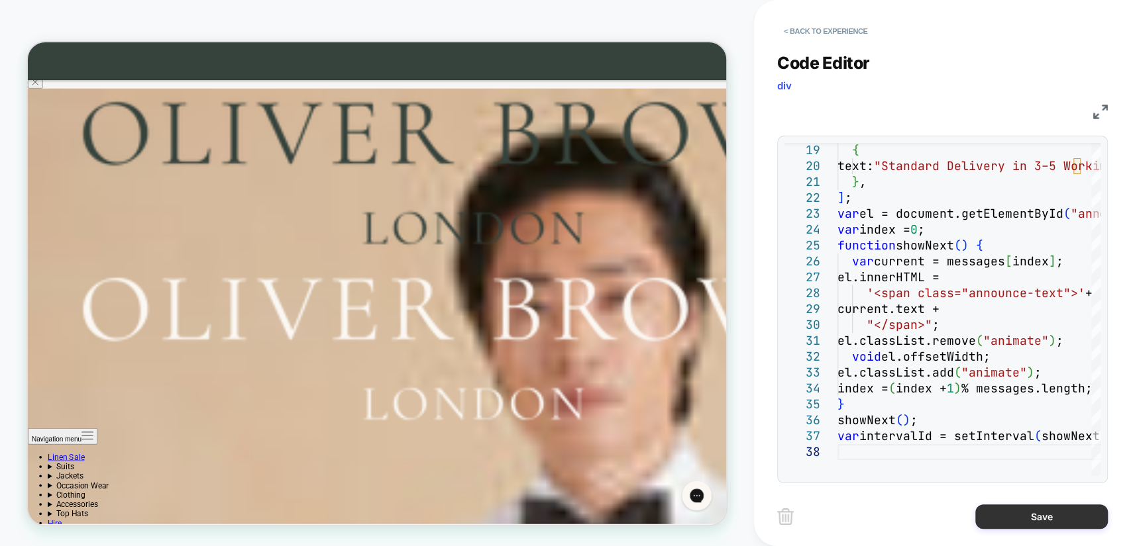
type textarea "**********"
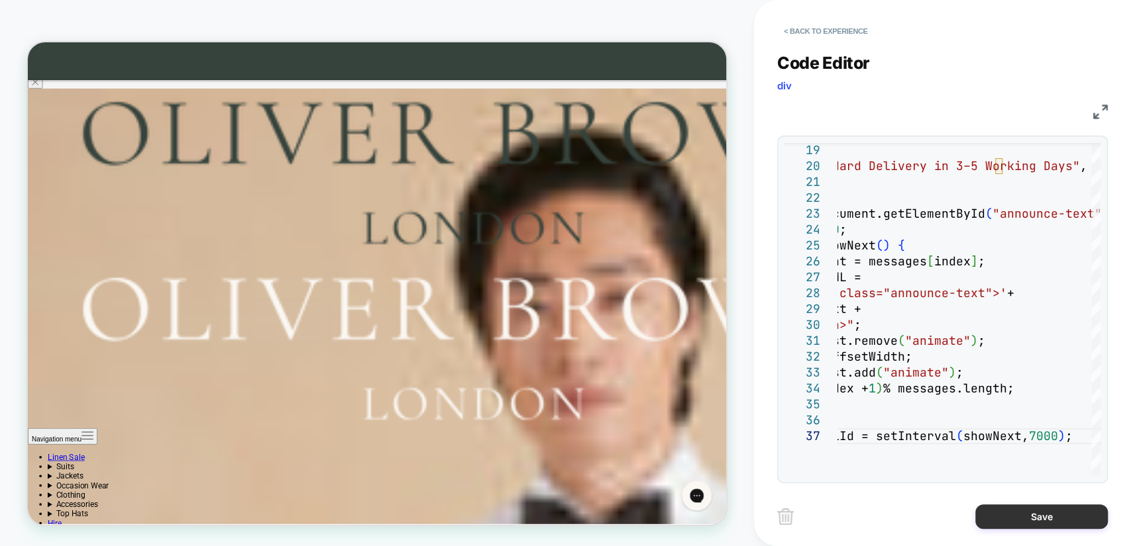
click at [1052, 511] on button "Save" at bounding box center [1041, 517] width 132 height 25
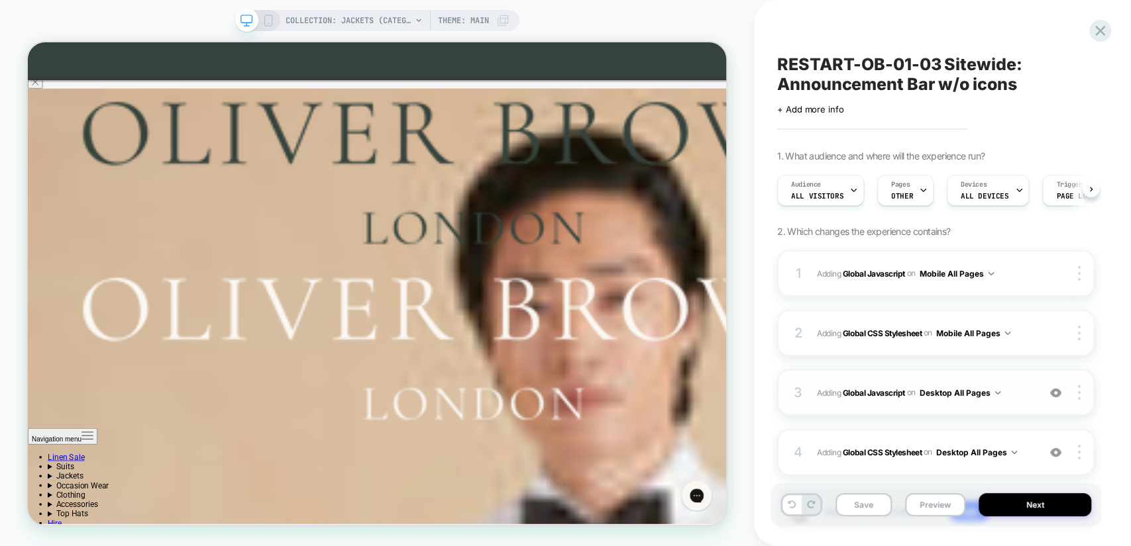
click at [1012, 399] on span "Adding Global Javascript on Desktop All Pages" at bounding box center [924, 393] width 215 height 17
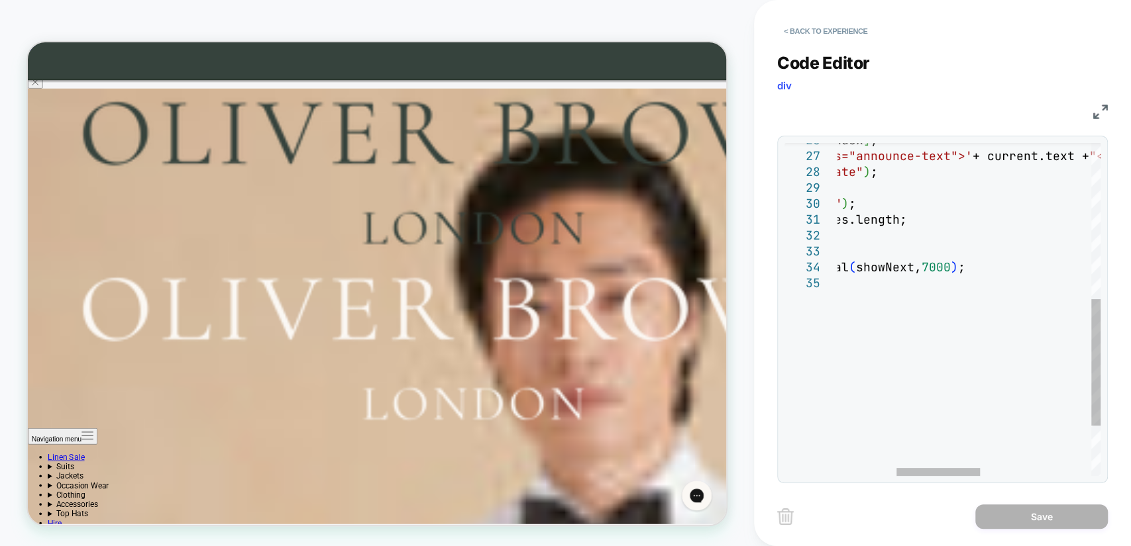
click at [938, 260] on div "var current = messages [ index ] ; el.innerHTML = '<span class="announce-text">…" at bounding box center [1050, 172] width 796 height 874
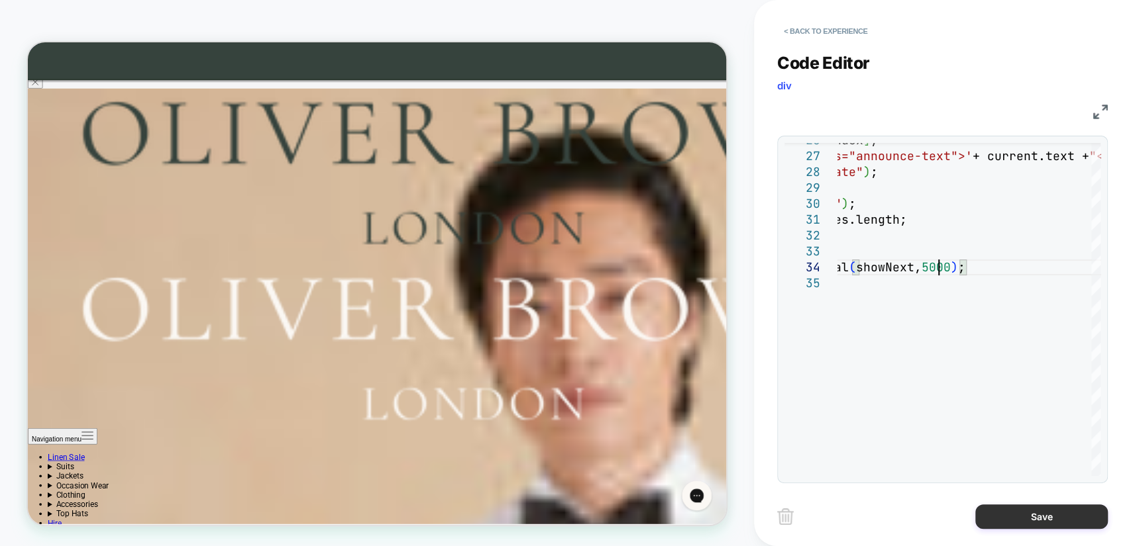
type textarea "**********"
click at [1055, 509] on button "Save" at bounding box center [1041, 517] width 132 height 25
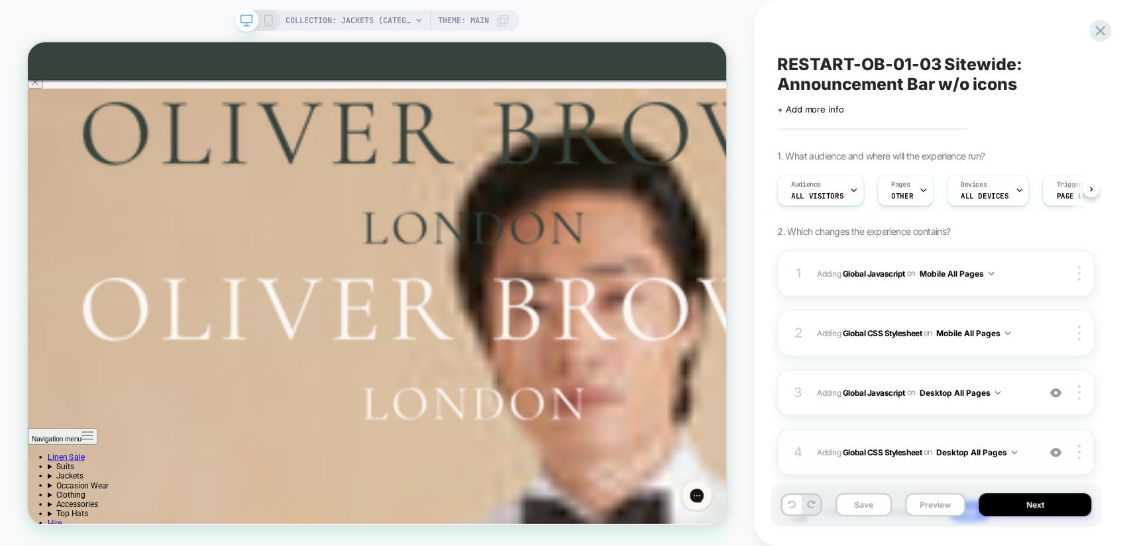
scroll to position [0, 0]
click at [1033, 449] on div "4 Adding Global CSS Stylesheet on Desktop All Pages Add Before Add After Copy t…" at bounding box center [935, 452] width 317 height 46
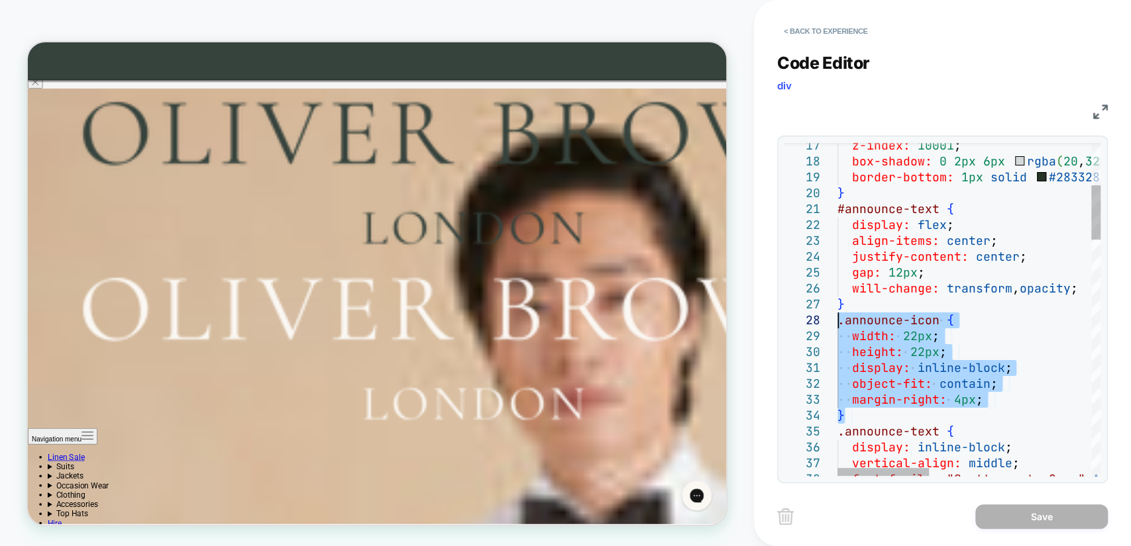
drag, startPoint x: 852, startPoint y: 419, endPoint x: 863, endPoint y: 327, distance: 92.0
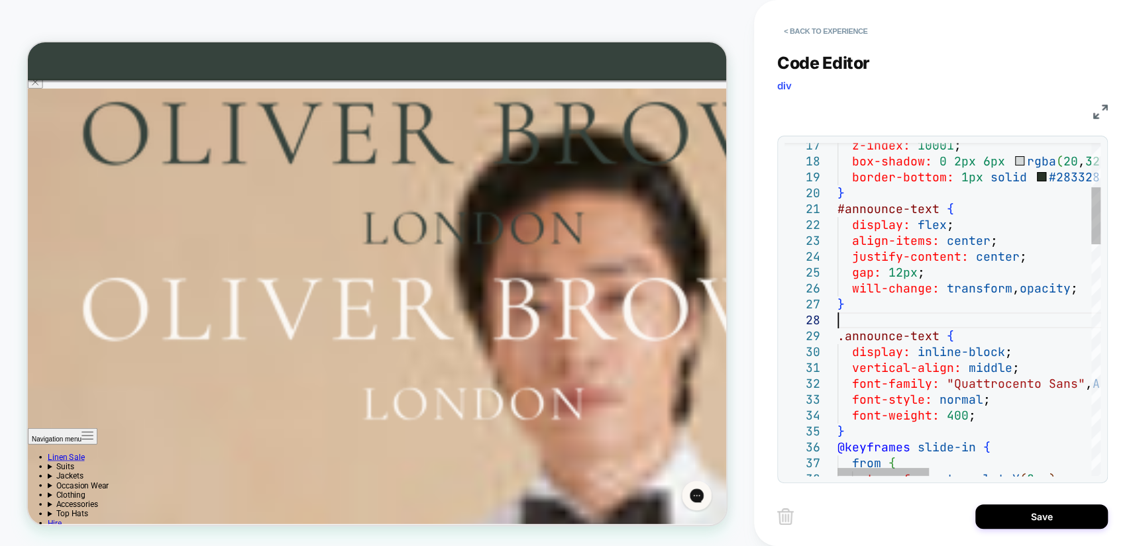
type textarea "**********"
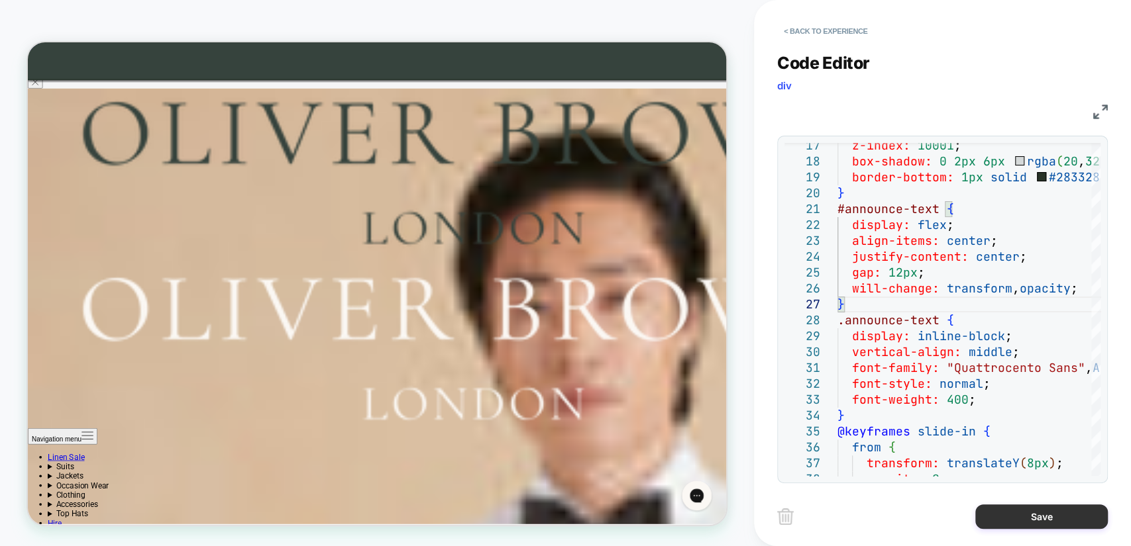
click at [1052, 515] on button "Save" at bounding box center [1041, 517] width 132 height 25
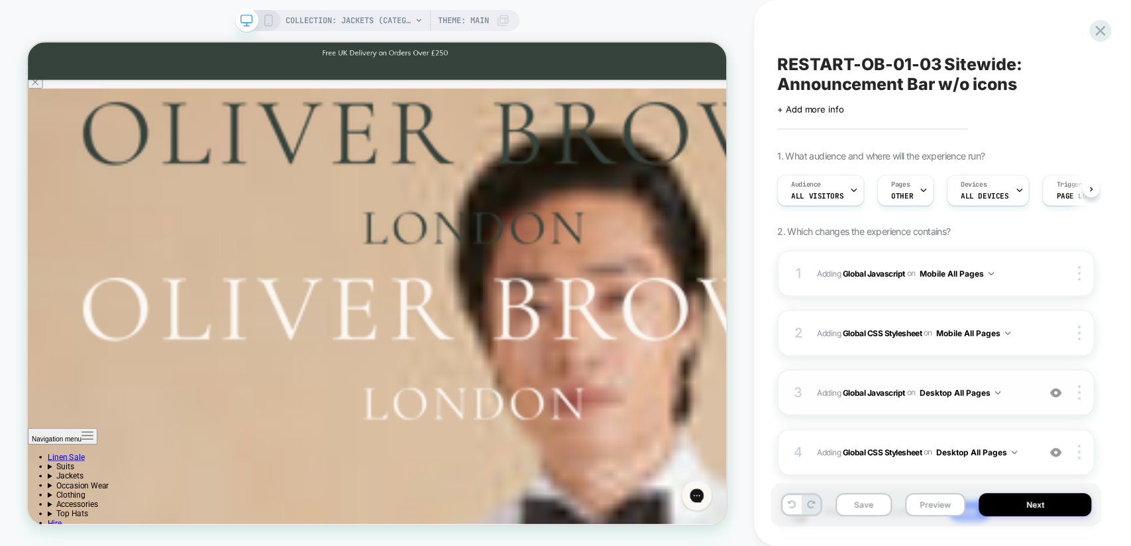
click at [1026, 392] on span "Adding Global Javascript on Desktop All Pages" at bounding box center [924, 393] width 215 height 17
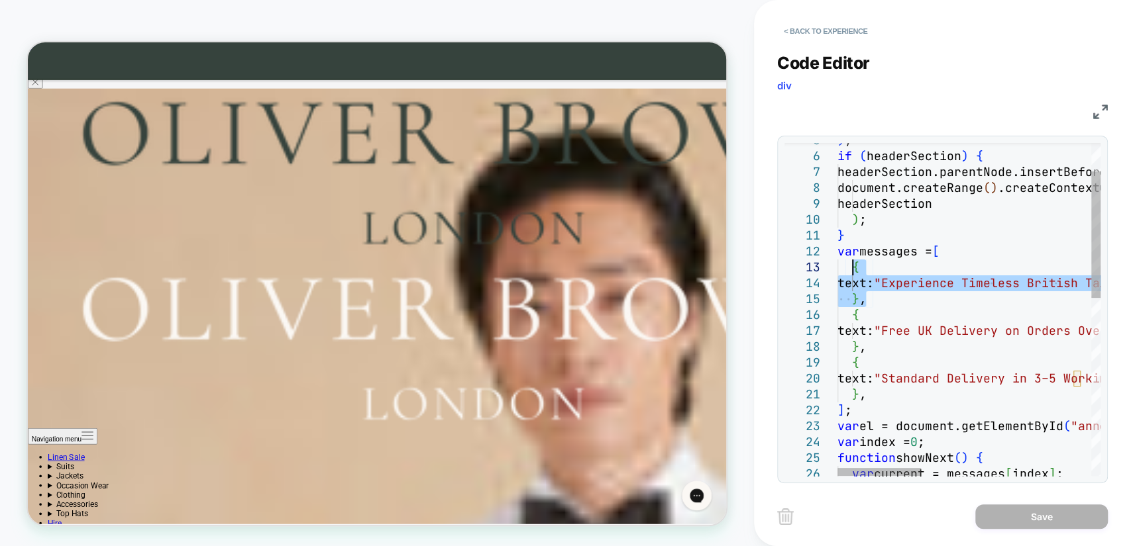
drag, startPoint x: 873, startPoint y: 298, endPoint x: 849, endPoint y: 265, distance: 40.8
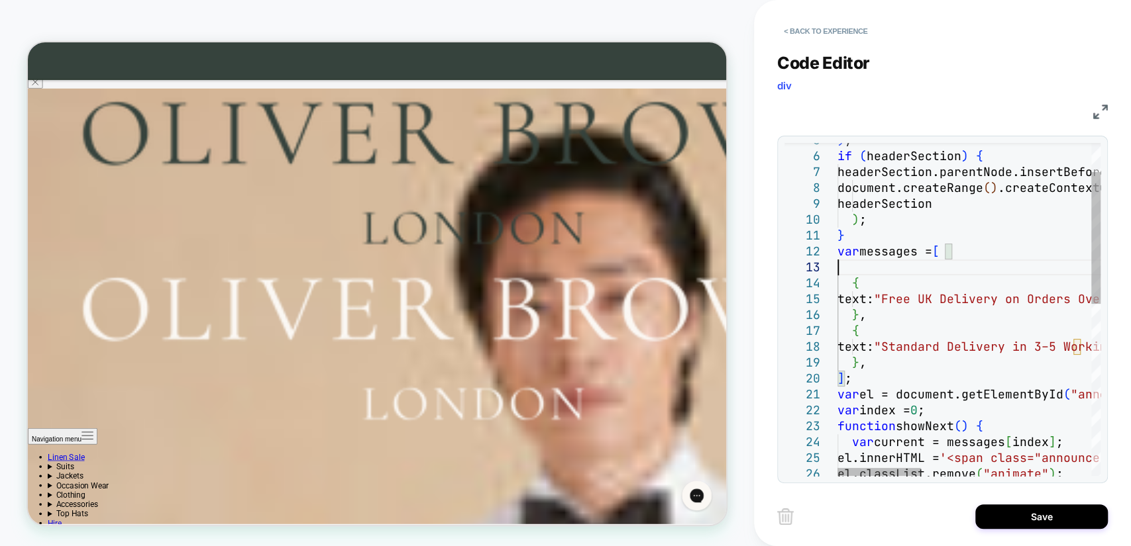
type textarea "**********"
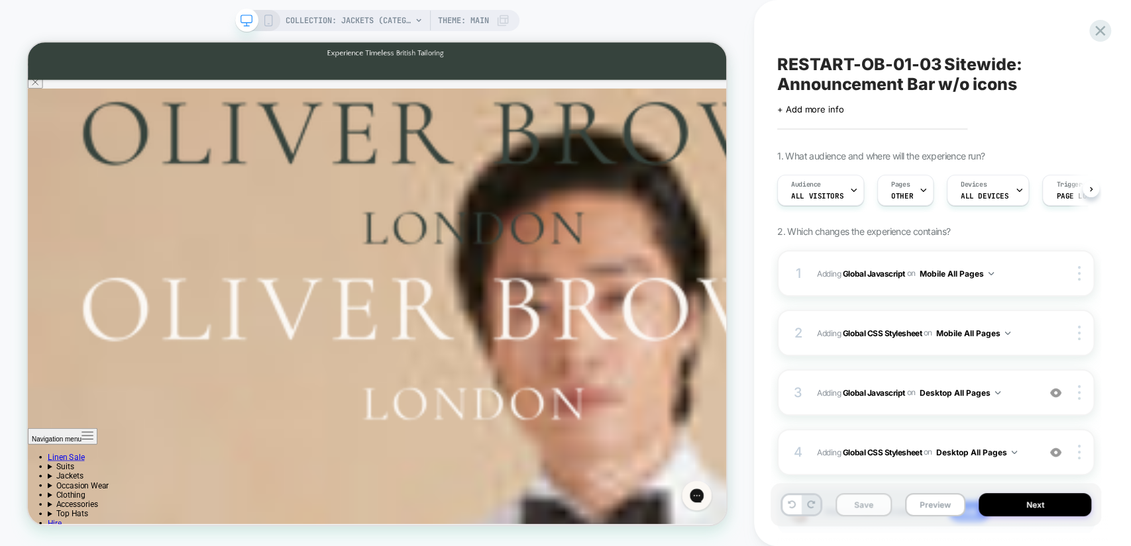
click at [858, 507] on button "Save" at bounding box center [863, 504] width 56 height 23
click at [1033, 503] on button "Next" at bounding box center [1034, 504] width 113 height 23
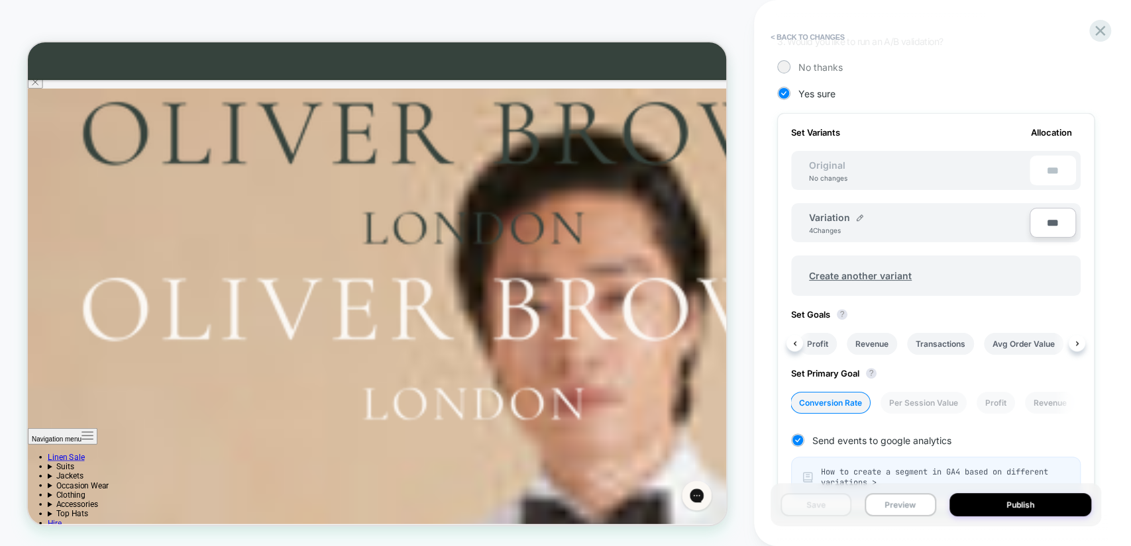
scroll to position [0, 203]
click at [907, 344] on li "Transactions" at bounding box center [915, 344] width 67 height 22
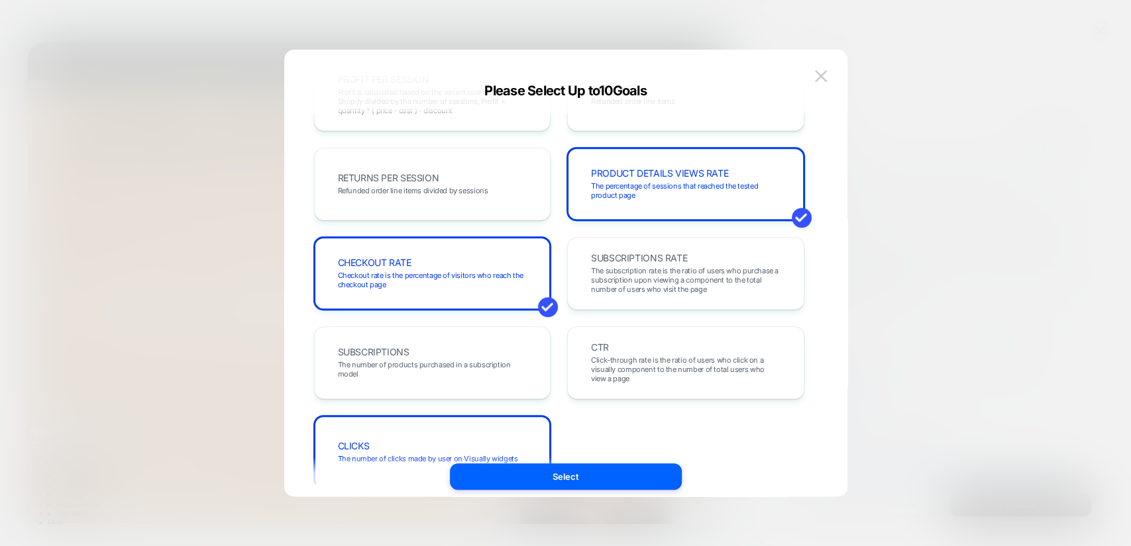
scroll to position [460, 0]
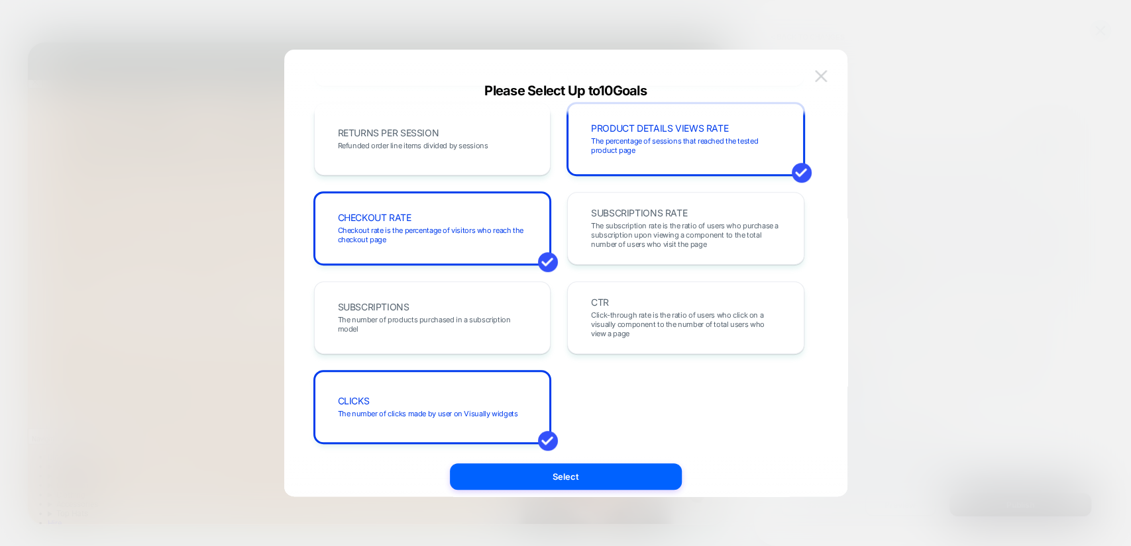
click at [823, 73] on img at bounding box center [821, 75] width 12 height 11
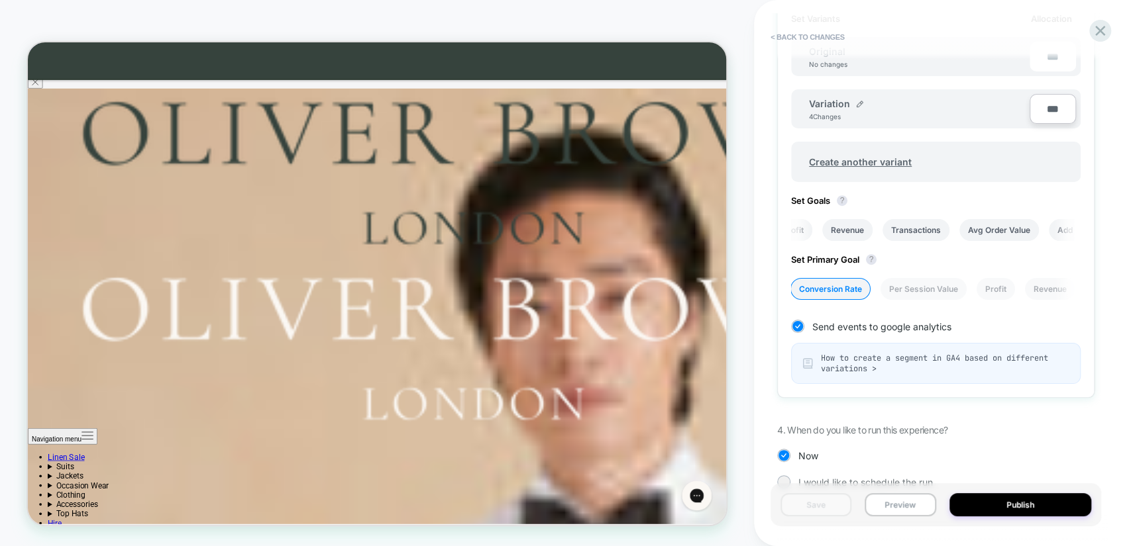
scroll to position [482, 0]
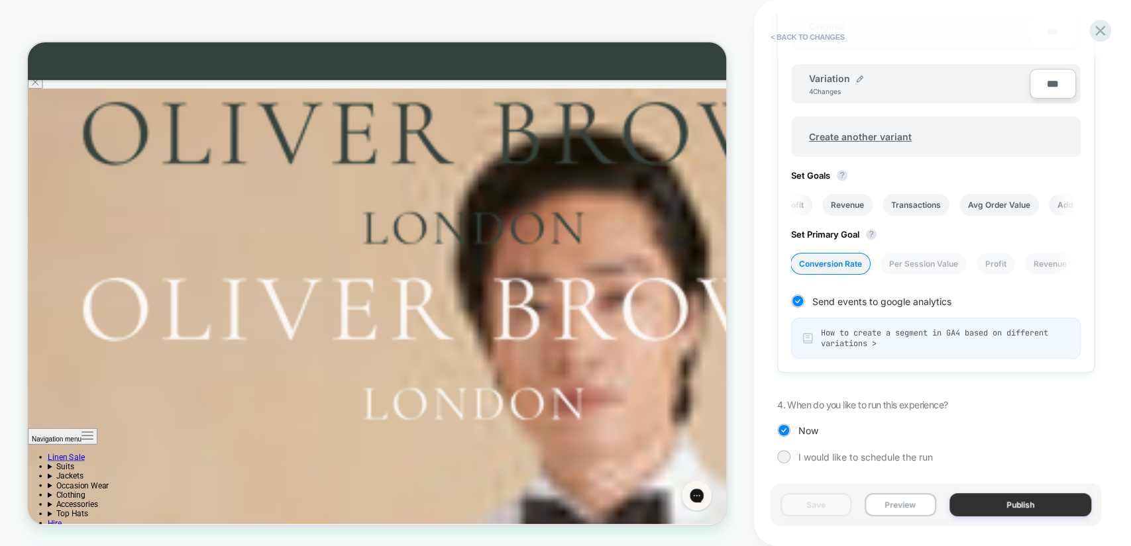
click at [1016, 507] on button "Publish" at bounding box center [1020, 504] width 142 height 23
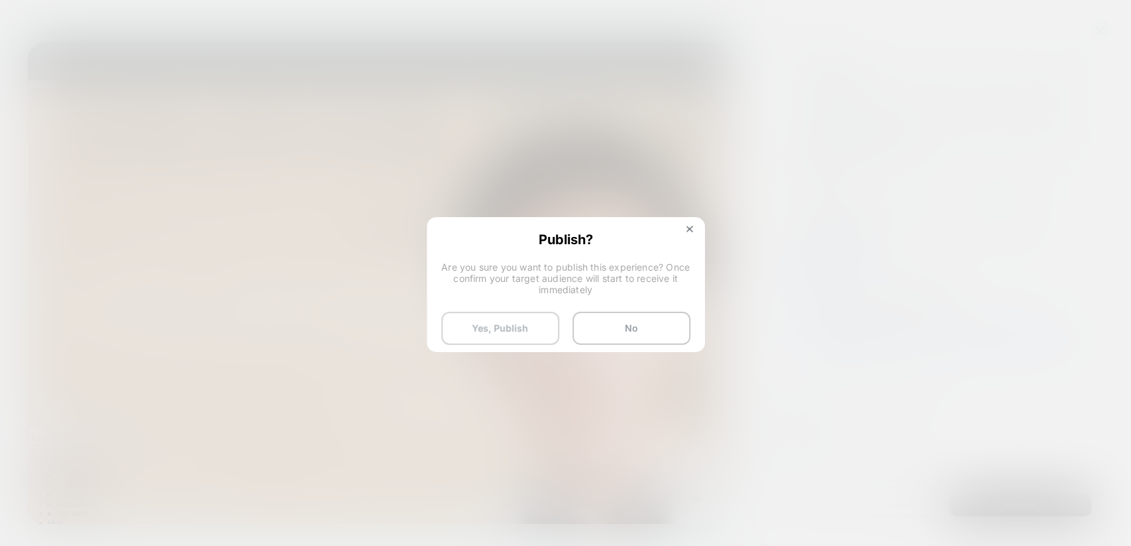
click at [522, 325] on button "Yes, Publish" at bounding box center [500, 328] width 118 height 33
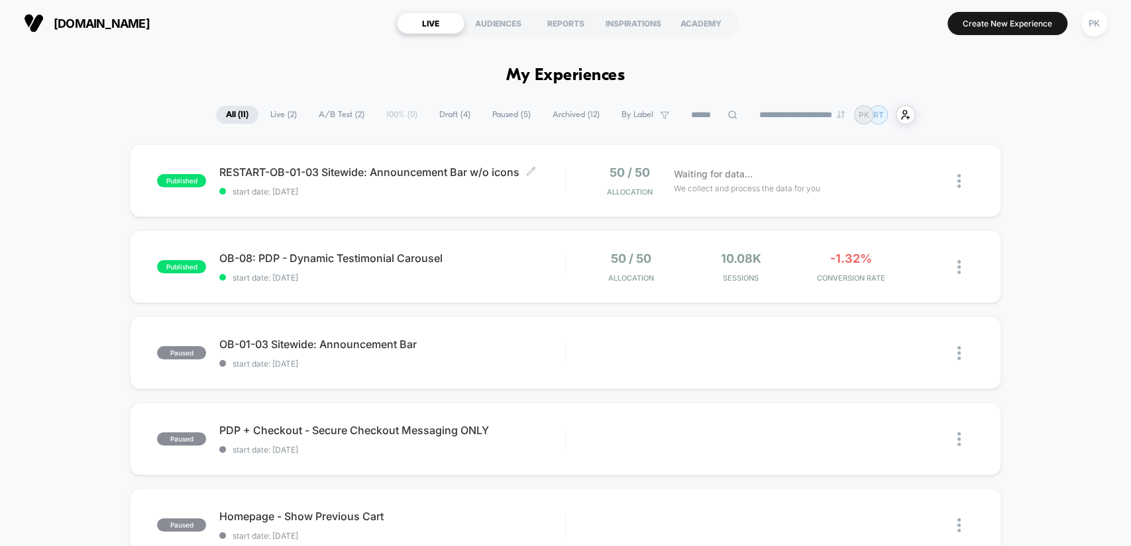
click at [424, 178] on span "RESTART-OB-01-03 Sitewide: Announcement Bar w/o icons Click to edit experience …" at bounding box center [391, 172] width 345 height 13
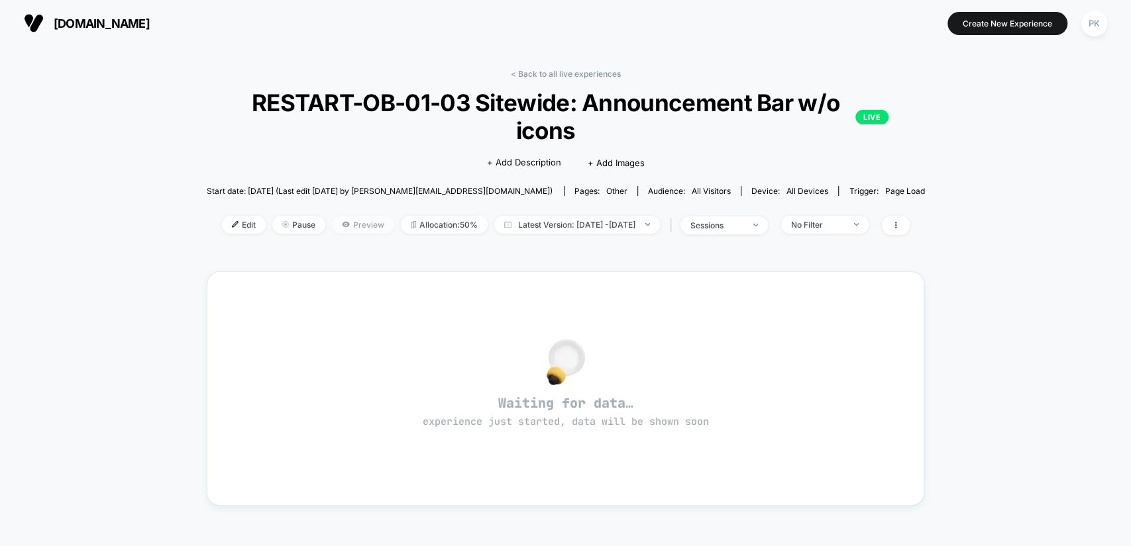
click at [335, 223] on span "Preview" at bounding box center [363, 225] width 62 height 18
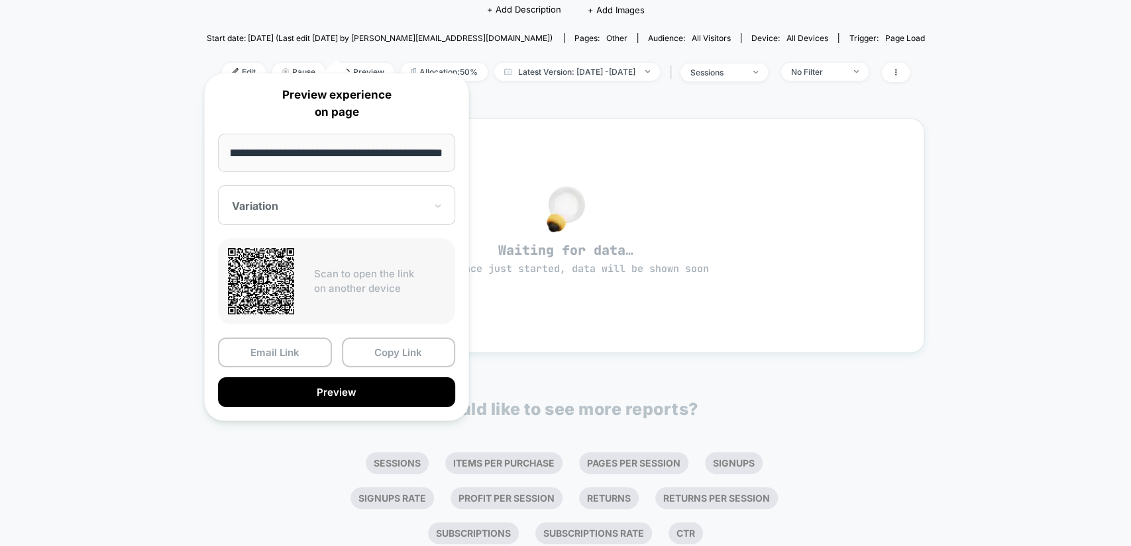
scroll to position [172, 0]
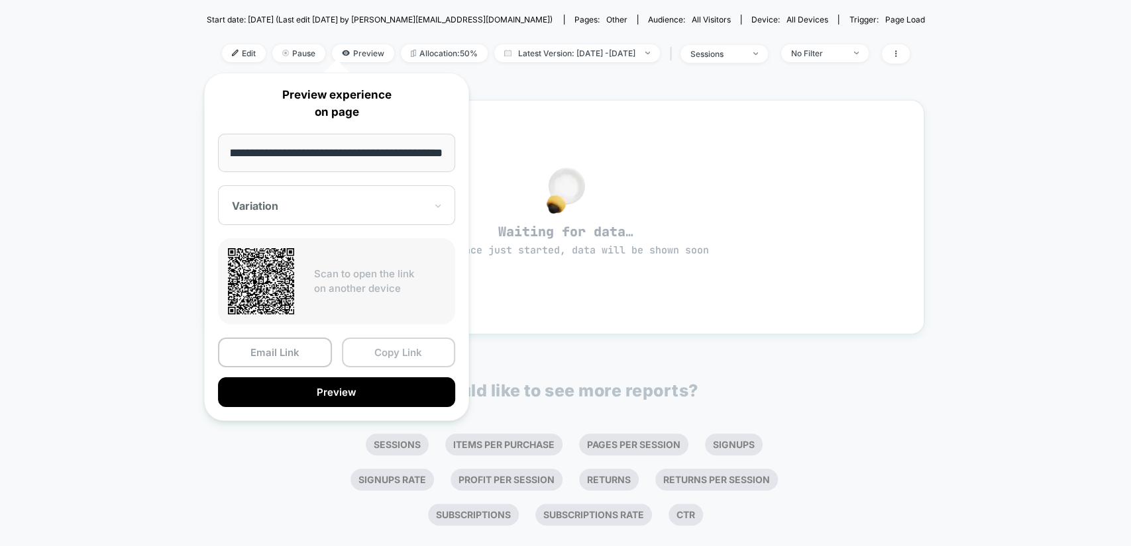
click at [379, 348] on button "Copy Link" at bounding box center [399, 353] width 114 height 30
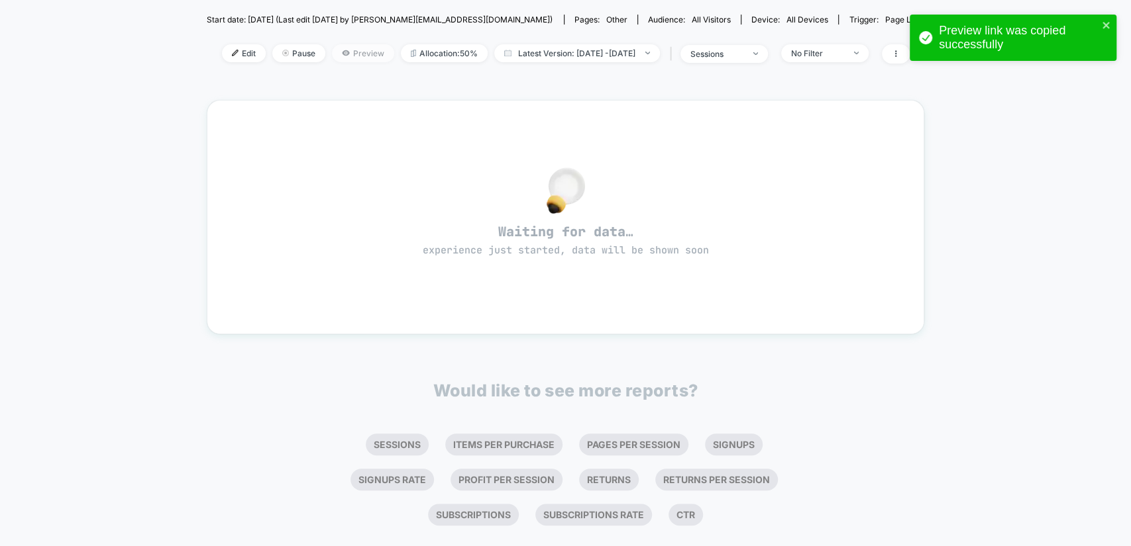
click at [332, 44] on span "Preview" at bounding box center [363, 53] width 62 height 18
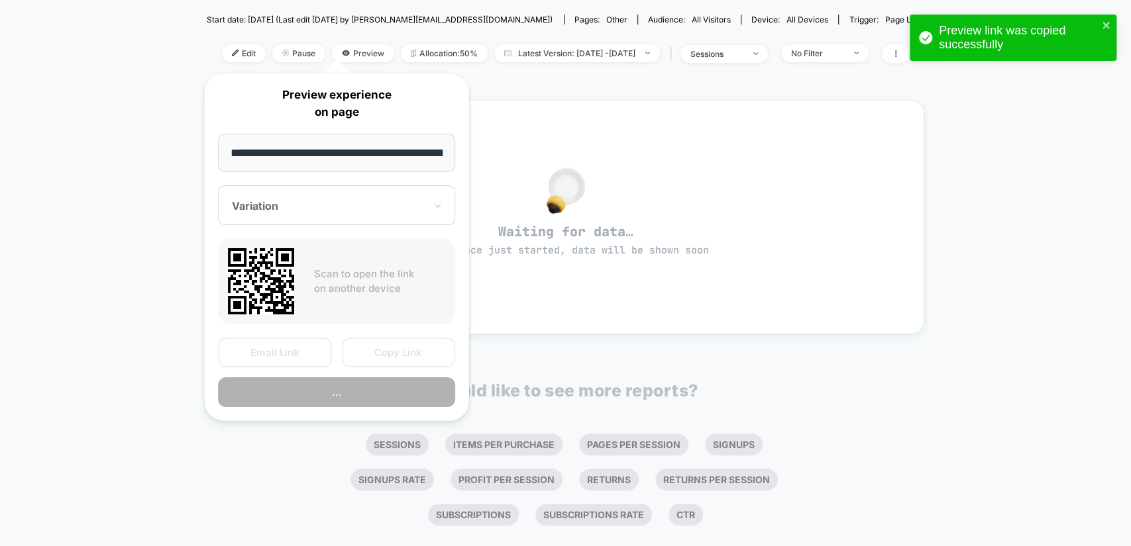
scroll to position [0, 74]
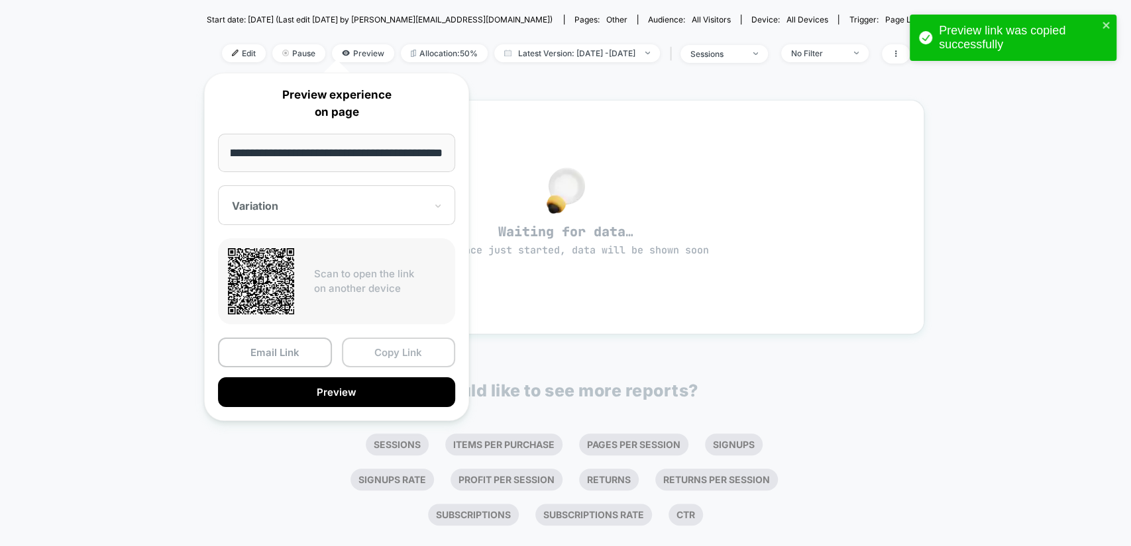
click at [419, 350] on button "Copy Link" at bounding box center [399, 353] width 114 height 30
